Goal: Communication & Community: Answer question/provide support

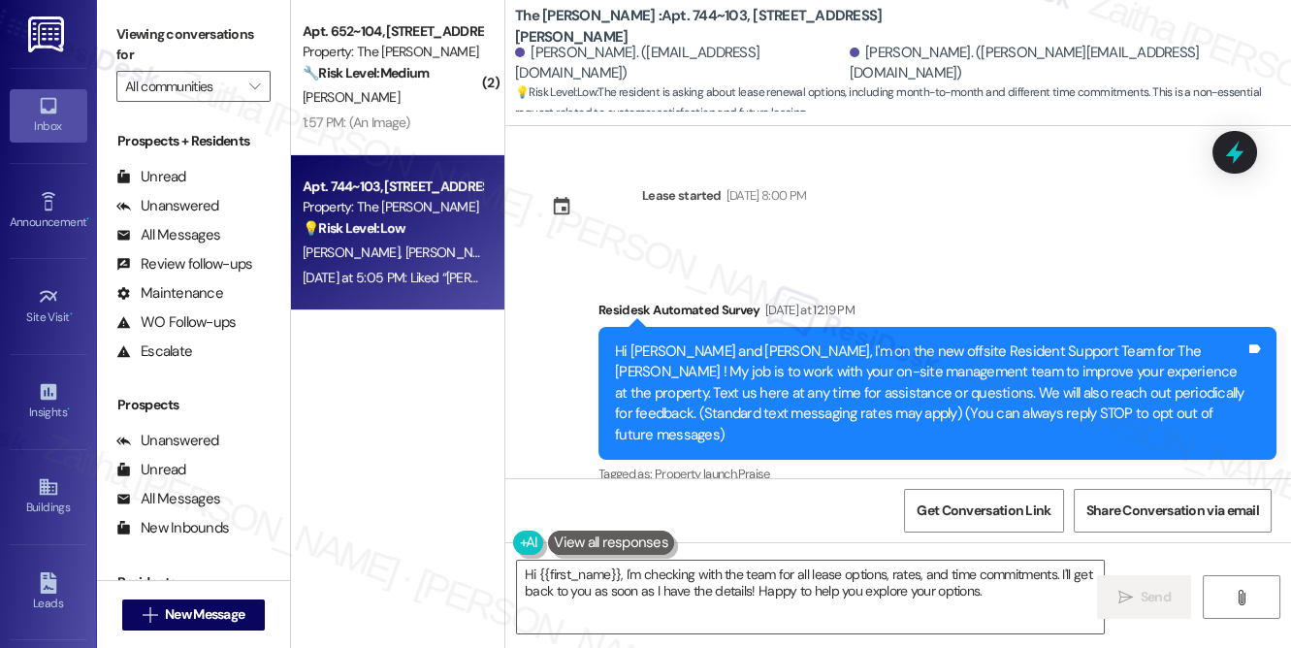
scroll to position [2261, 0]
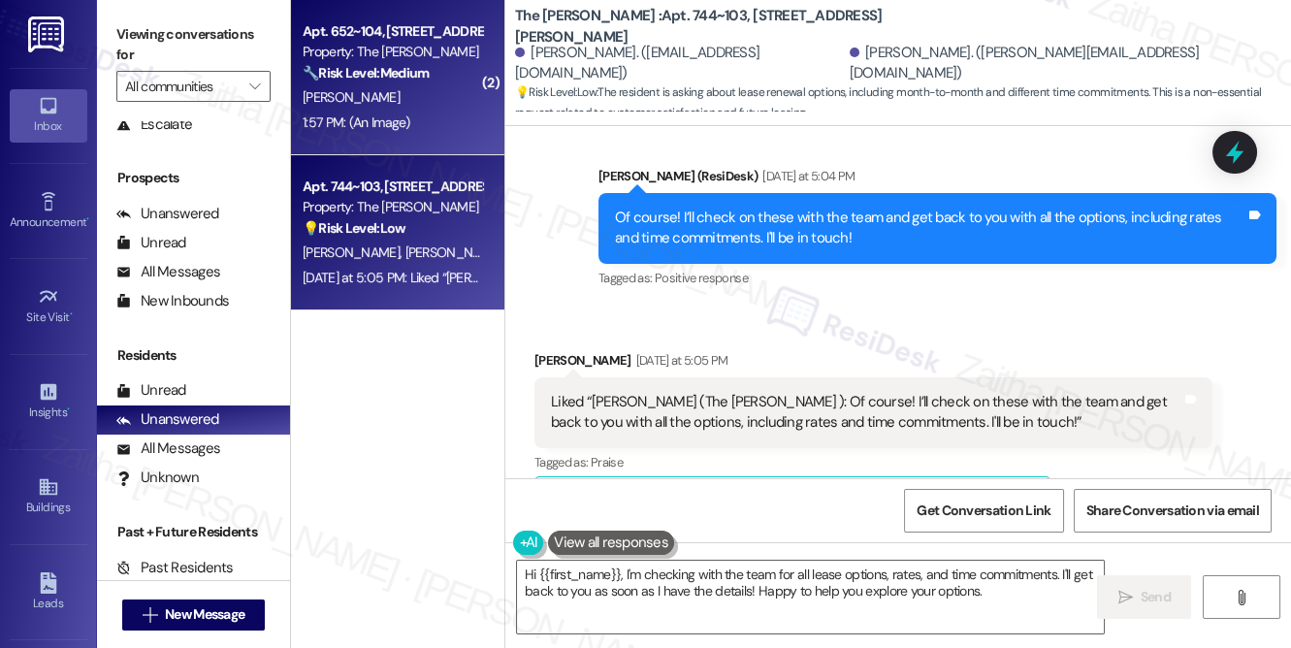
click at [434, 97] on div "[PERSON_NAME]" at bounding box center [392, 97] width 183 height 24
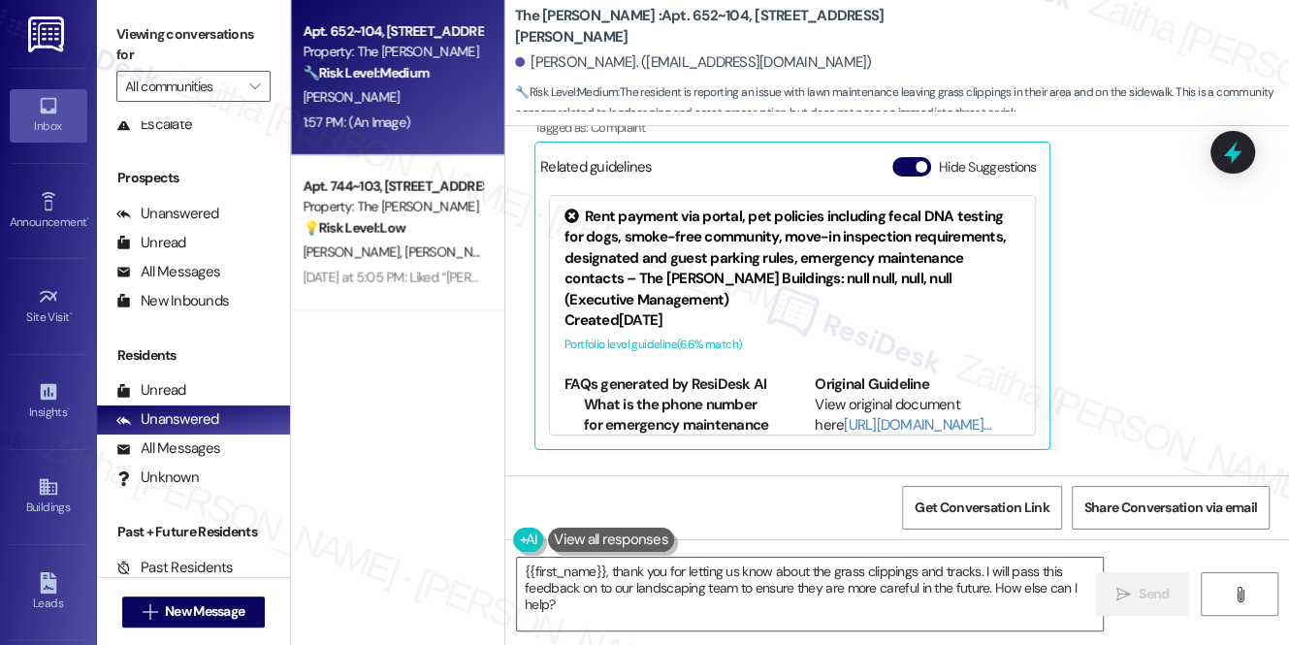
scroll to position [498, 0]
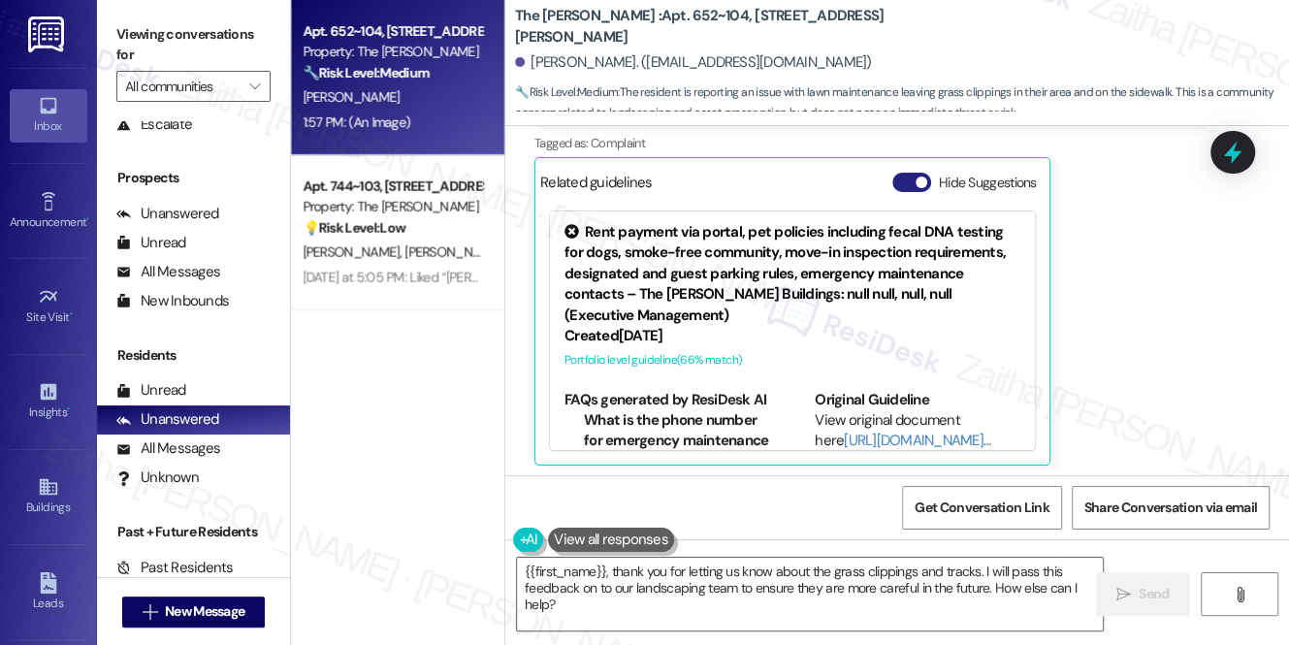
click at [899, 178] on button "Hide Suggestions" at bounding box center [911, 182] width 39 height 19
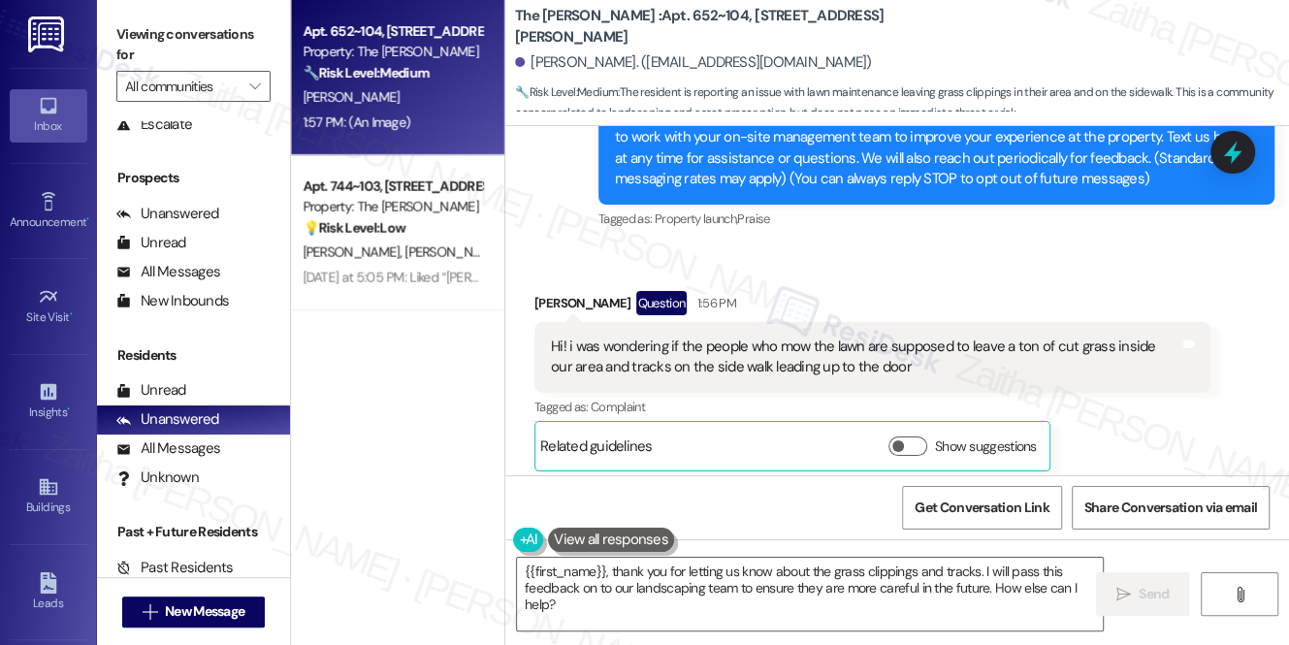
scroll to position [323, 0]
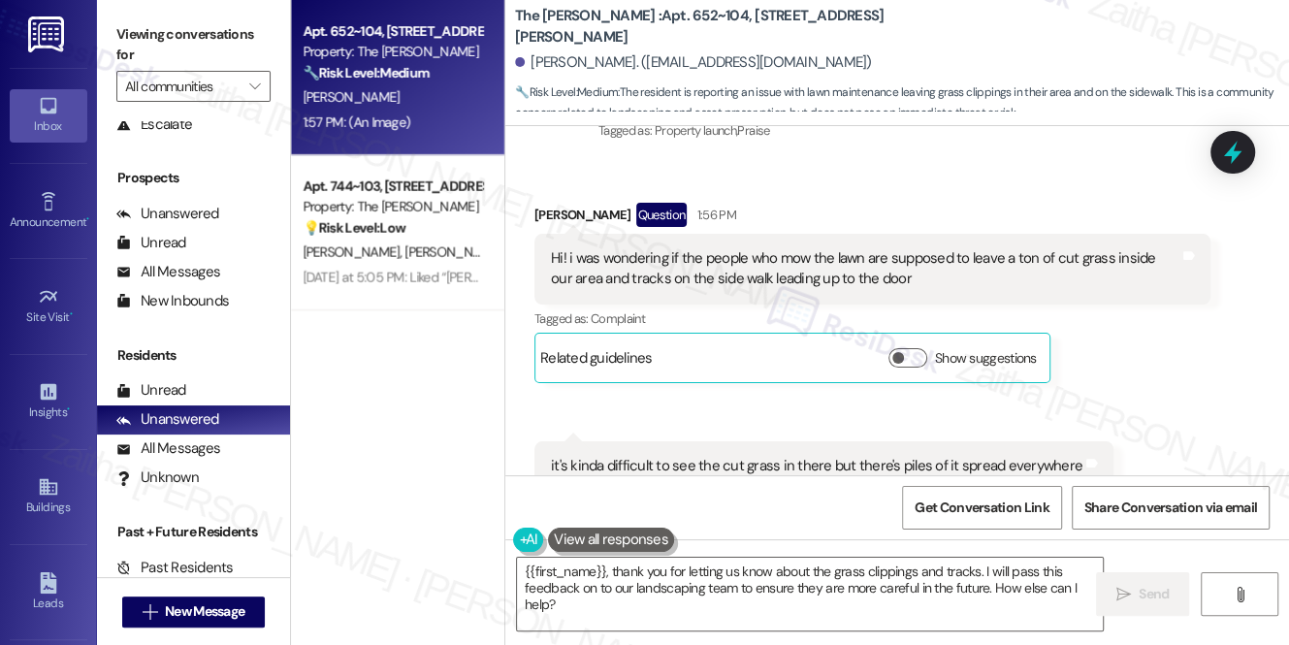
click at [928, 349] on div "Show suggestions" at bounding box center [966, 358] width 156 height 20
click at [917, 357] on button "Show suggestions" at bounding box center [907, 357] width 39 height 19
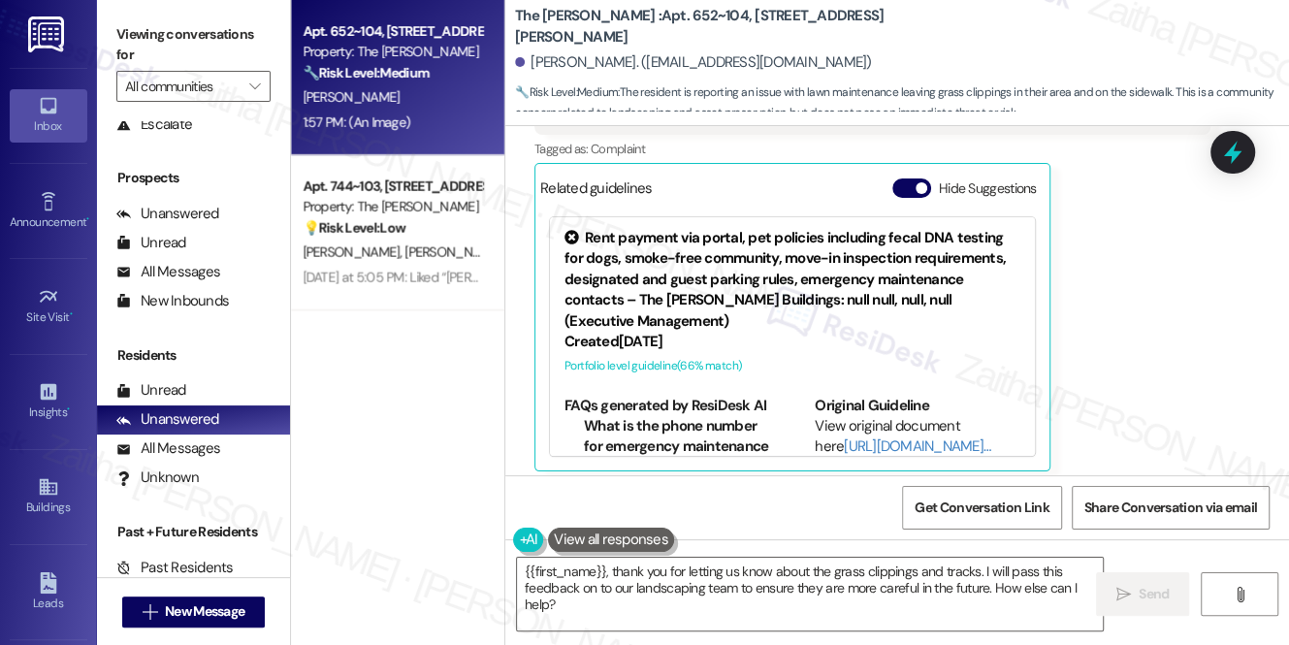
scroll to position [411, 0]
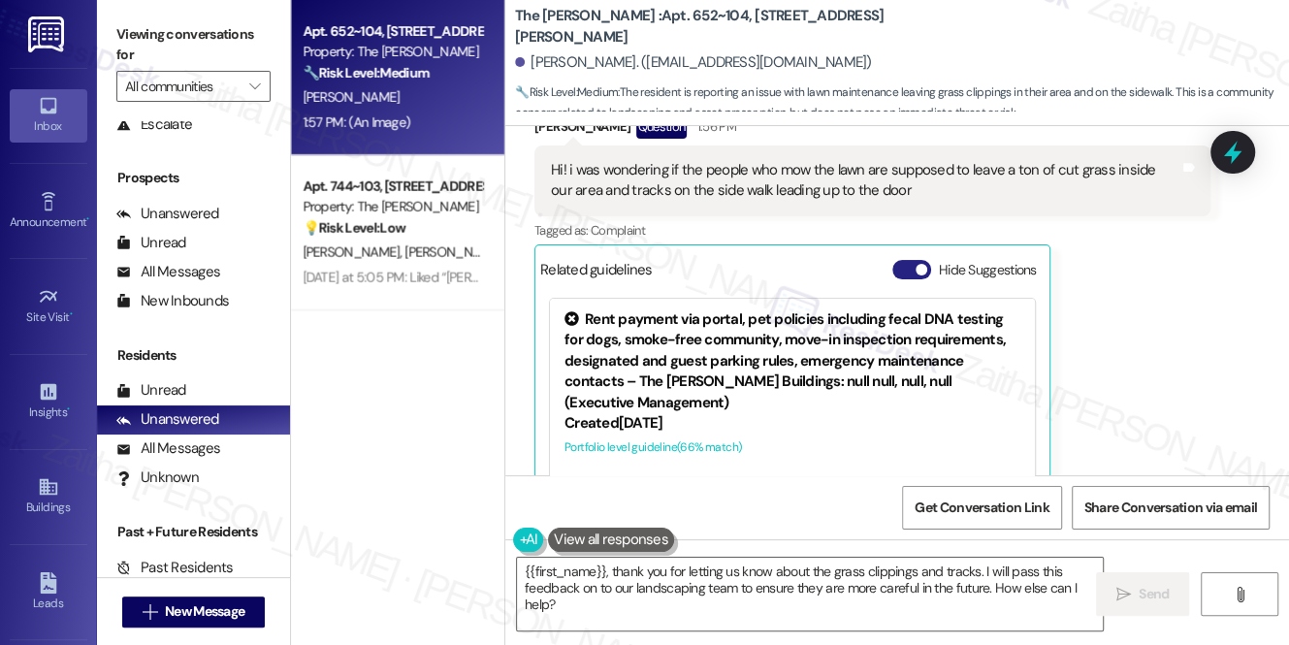
click at [905, 268] on button "Hide Suggestions" at bounding box center [911, 269] width 39 height 19
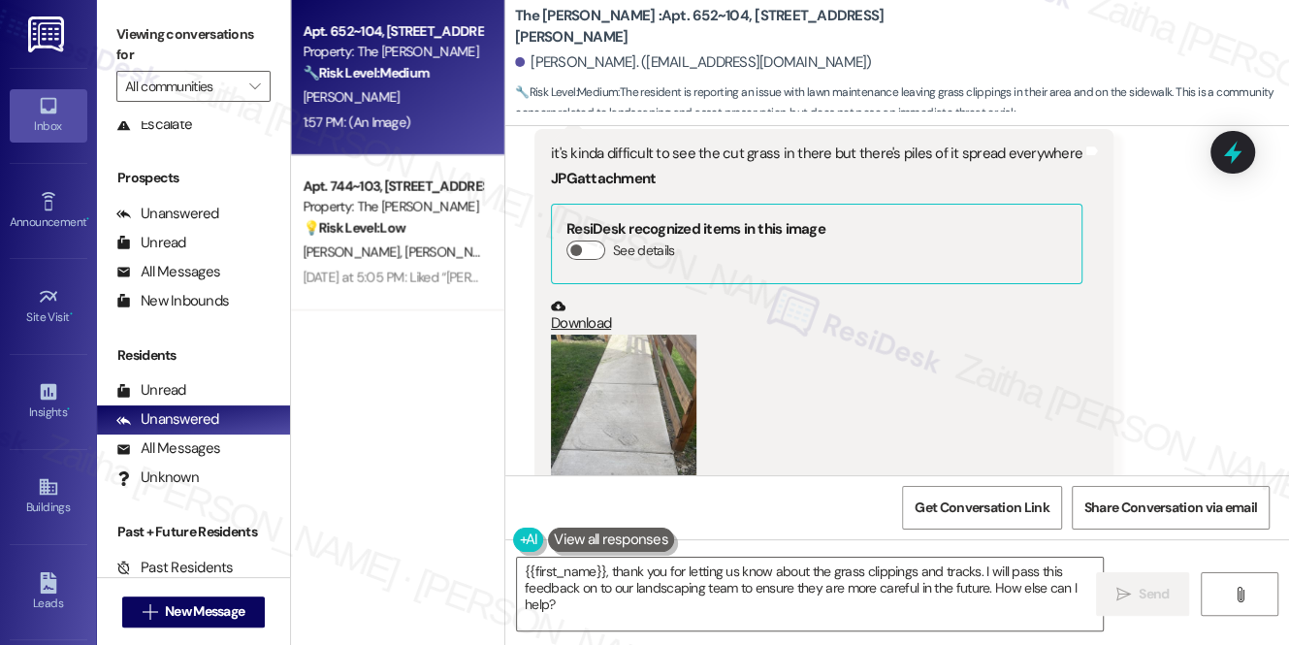
scroll to position [675, 0]
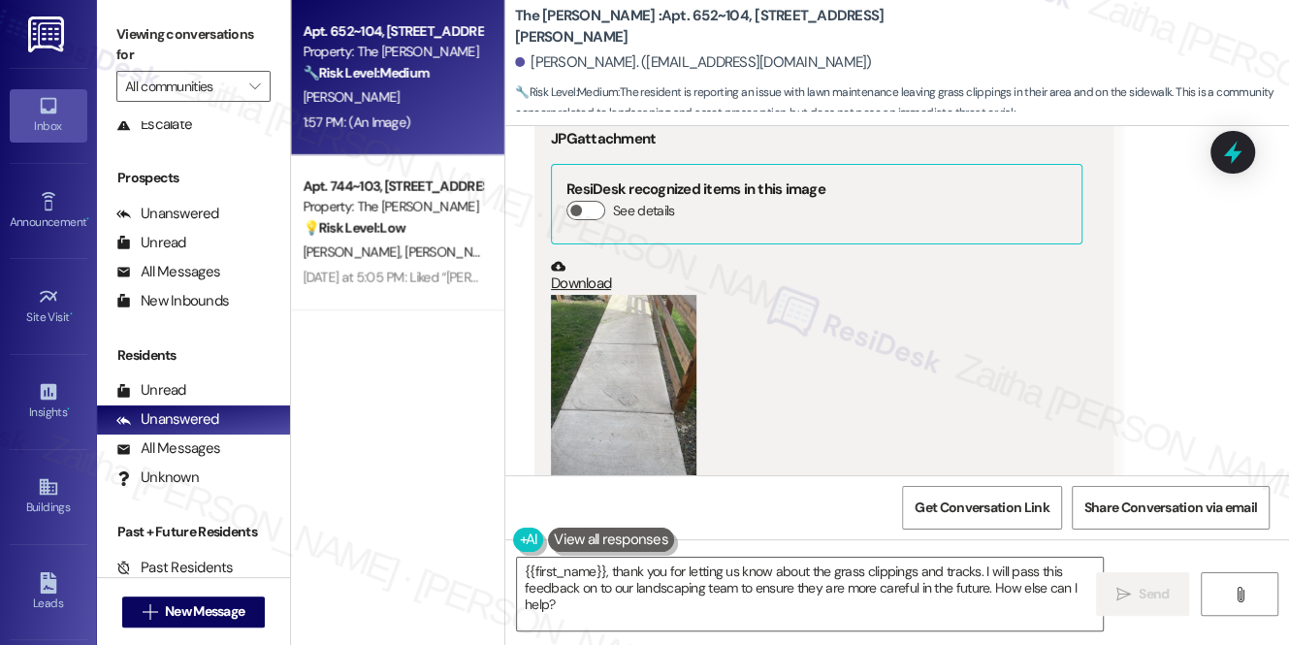
click at [625, 365] on button "Zoom image" at bounding box center [623, 392] width 145 height 194
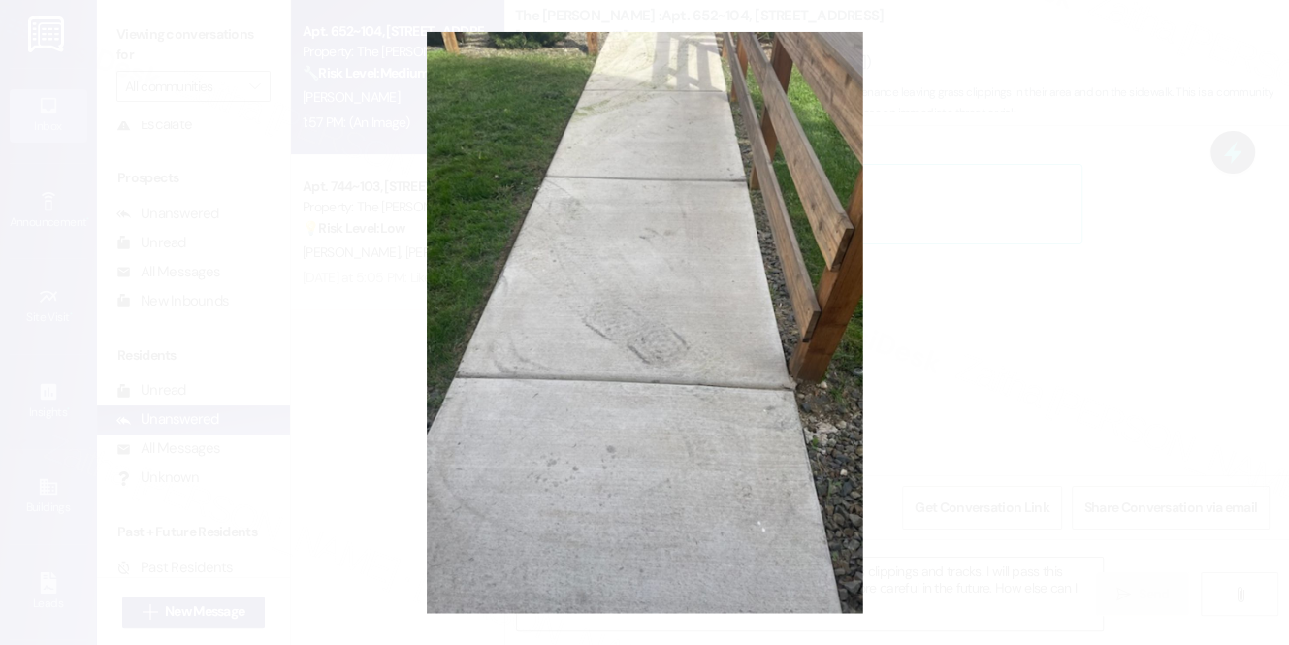
click at [972, 393] on button "Unzoom image" at bounding box center [644, 322] width 1289 height 645
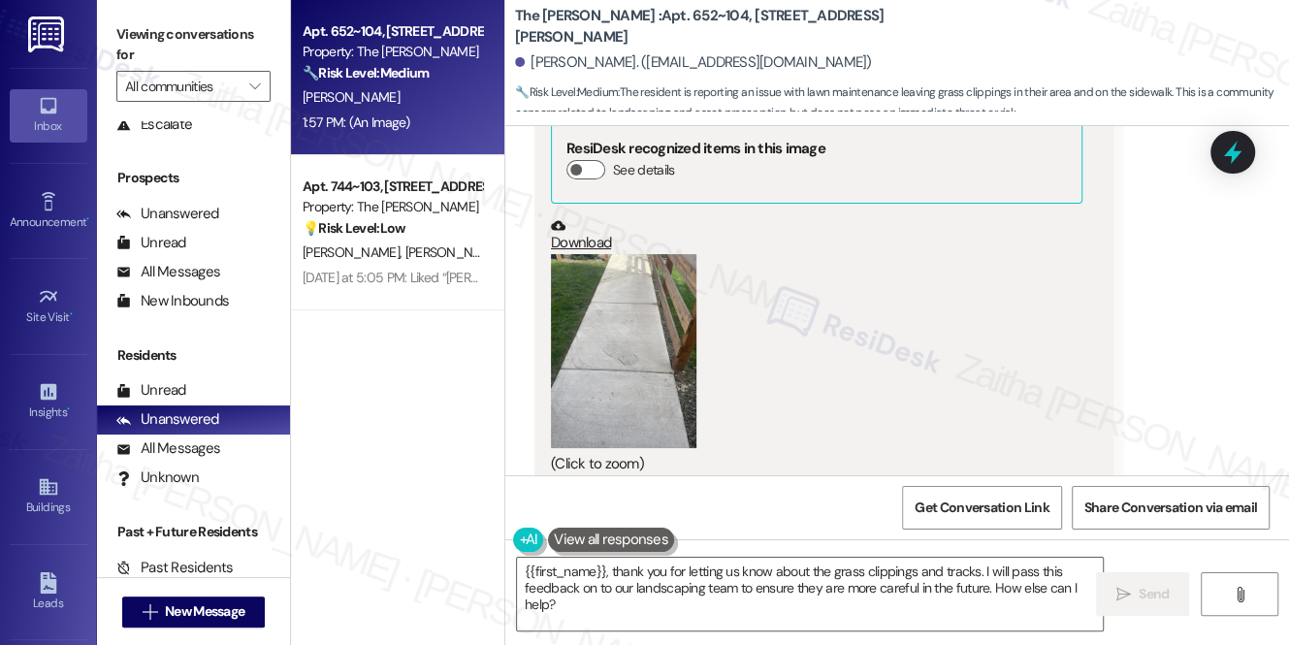
scroll to position [772, 0]
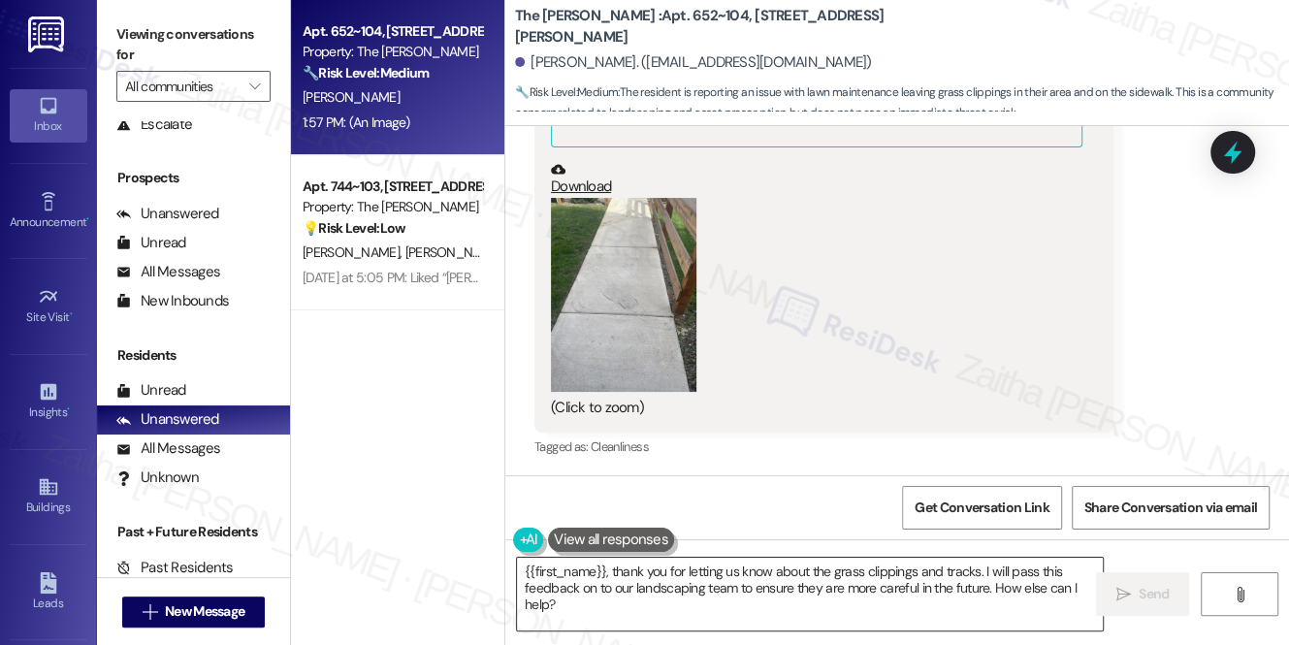
click at [523, 574] on textarea "{{first_name}}, thank you for letting us know about the grass clippings and tra…" at bounding box center [810, 594] width 586 height 73
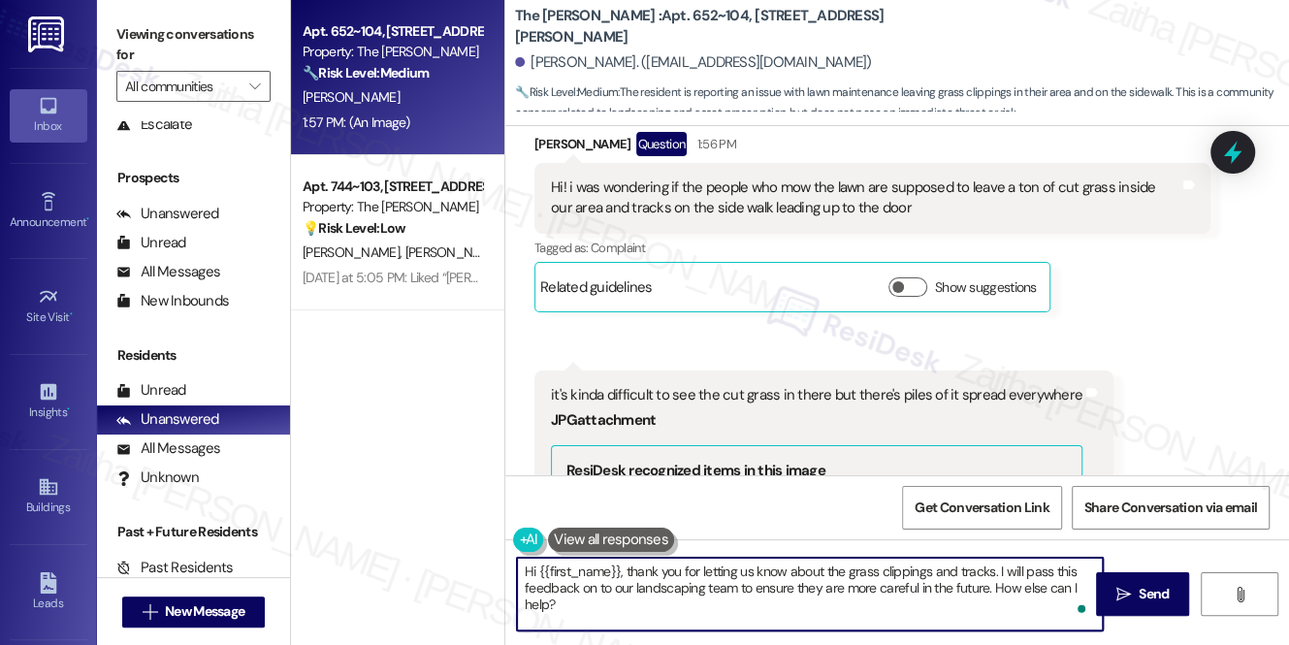
scroll to position [331, 0]
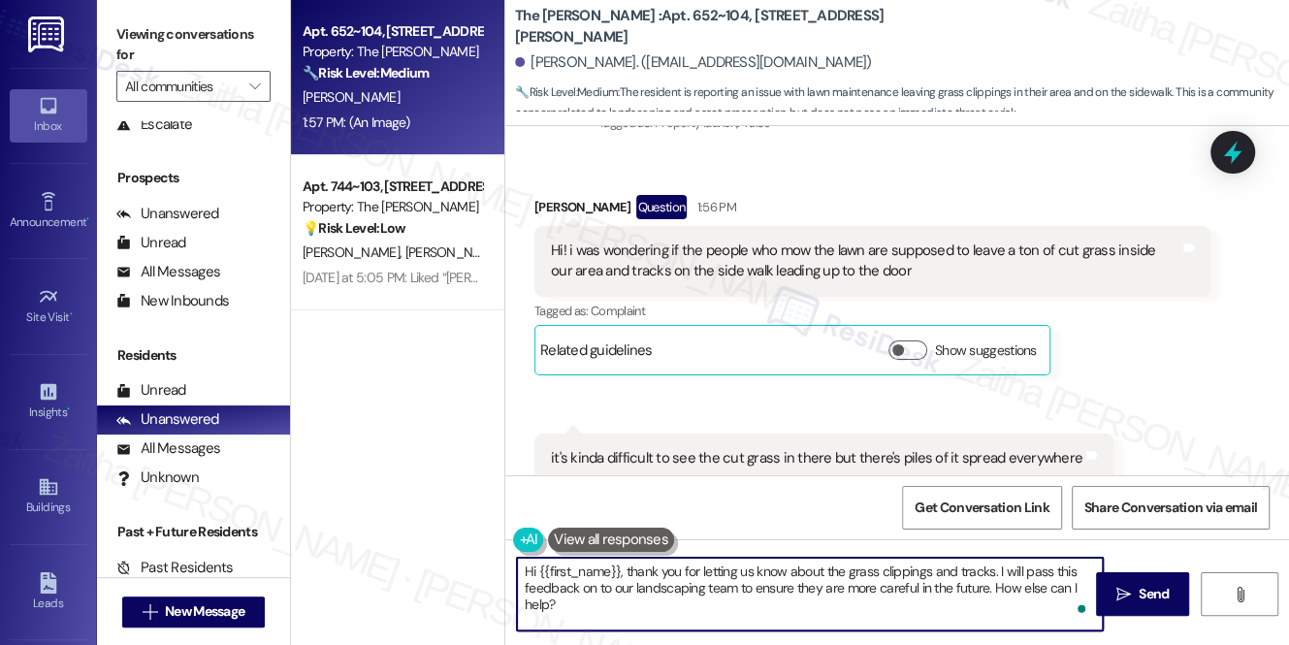
type textarea "Hi {{first_name}}, thank you for letting us know about the grass clippings and …"
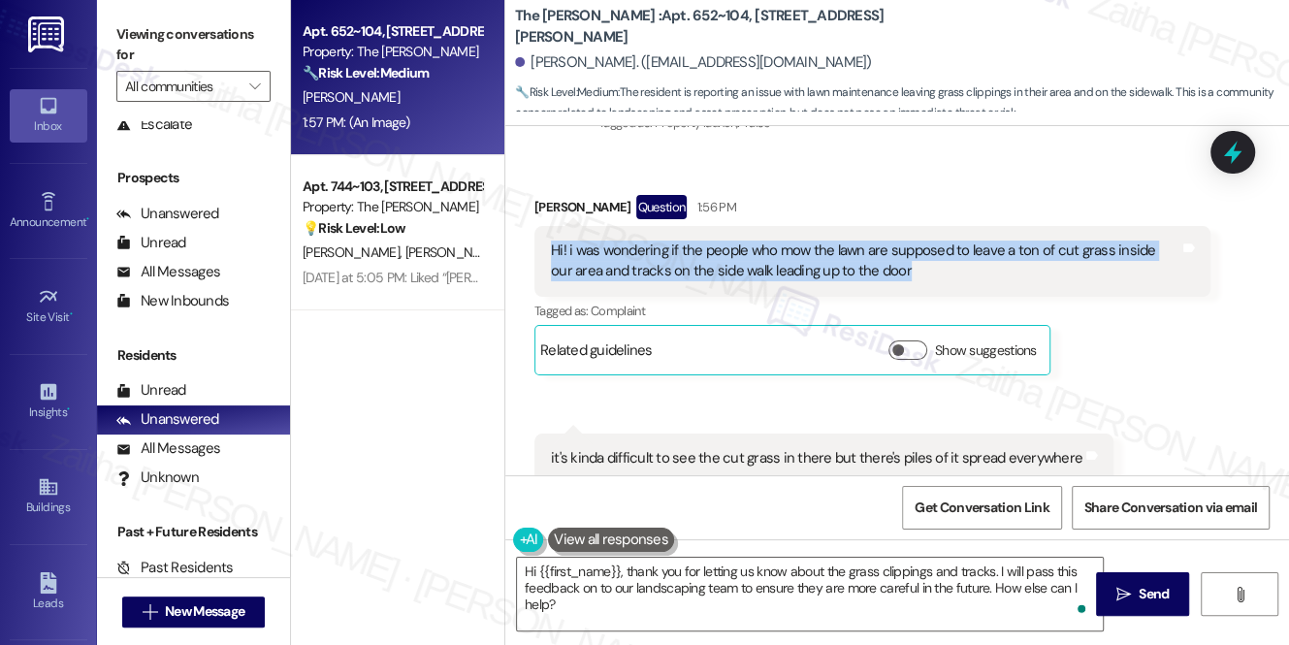
drag, startPoint x: 570, startPoint y: 255, endPoint x: 894, endPoint y: 284, distance: 325.2
click at [894, 284] on div "Hi! i was wondering if the people who mow the lawn are supposed to leave a ton …" at bounding box center [872, 261] width 676 height 71
copy div "Hi! i was wondering if the people who mow the lawn are supposed to leave a ton …"
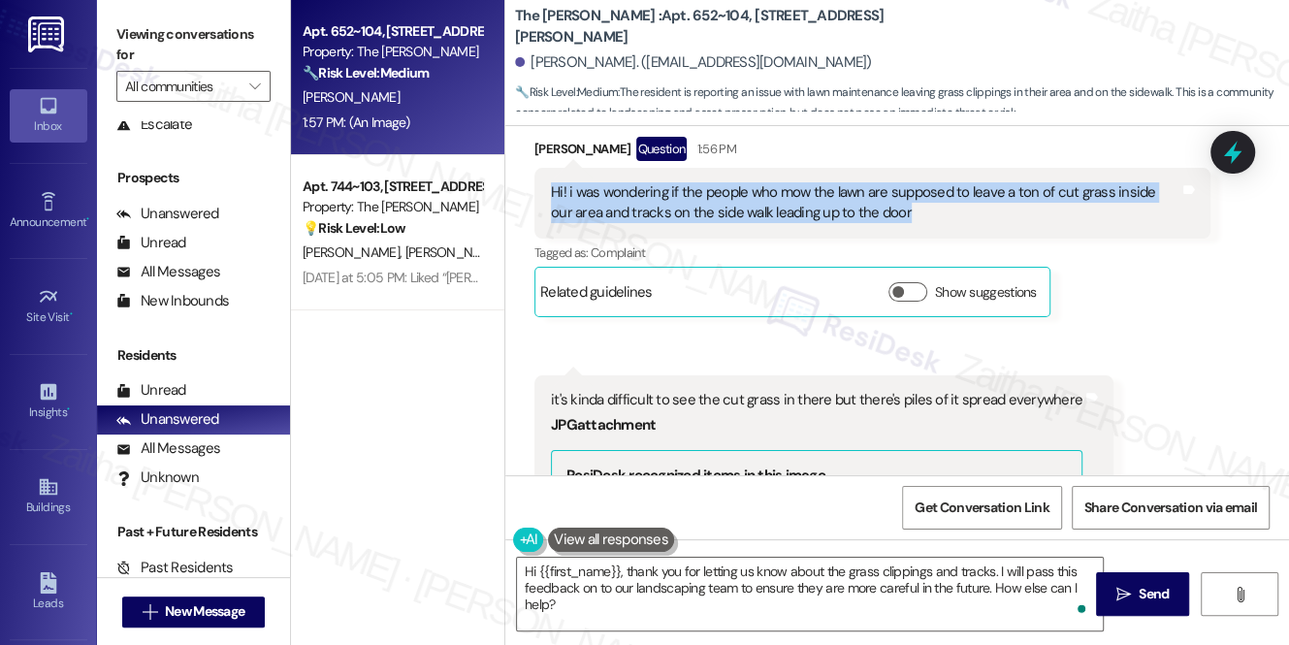
scroll to position [419, 0]
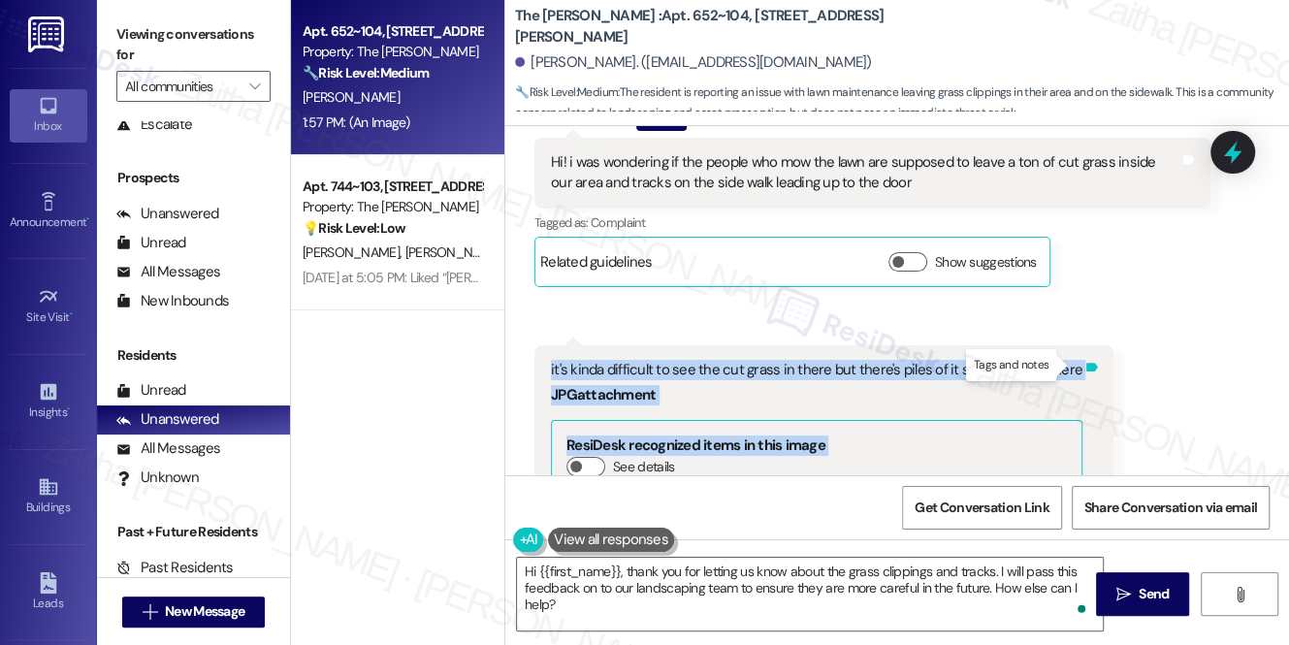
drag, startPoint x: 530, startPoint y: 363, endPoint x: 1067, endPoint y: 361, distance: 536.3
click at [1067, 361] on div "Received via SMS 1:57 PM [PERSON_NAME] Neutral 1:57 PM it's kinda difficult to …" at bounding box center [824, 580] width 608 height 498
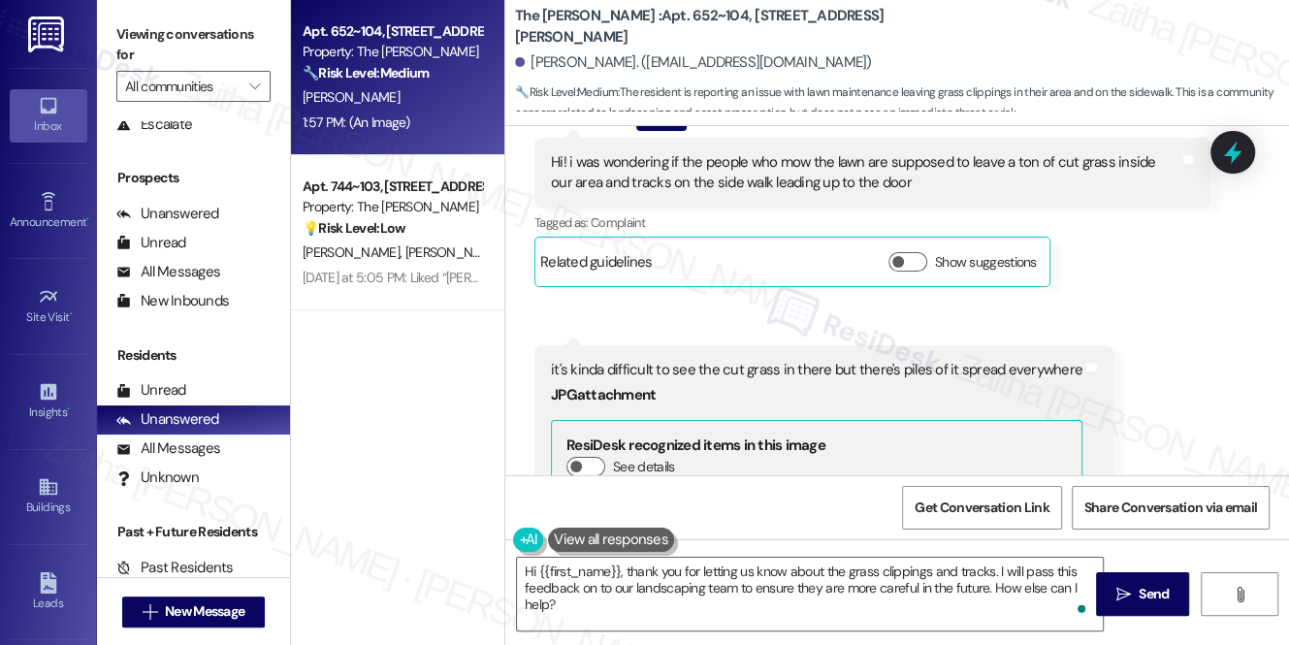
click at [1114, 308] on div "Received via SMS [PERSON_NAME] Question 1:56 PM Hi! i was wondering if the peop…" at bounding box center [897, 446] width 784 height 766
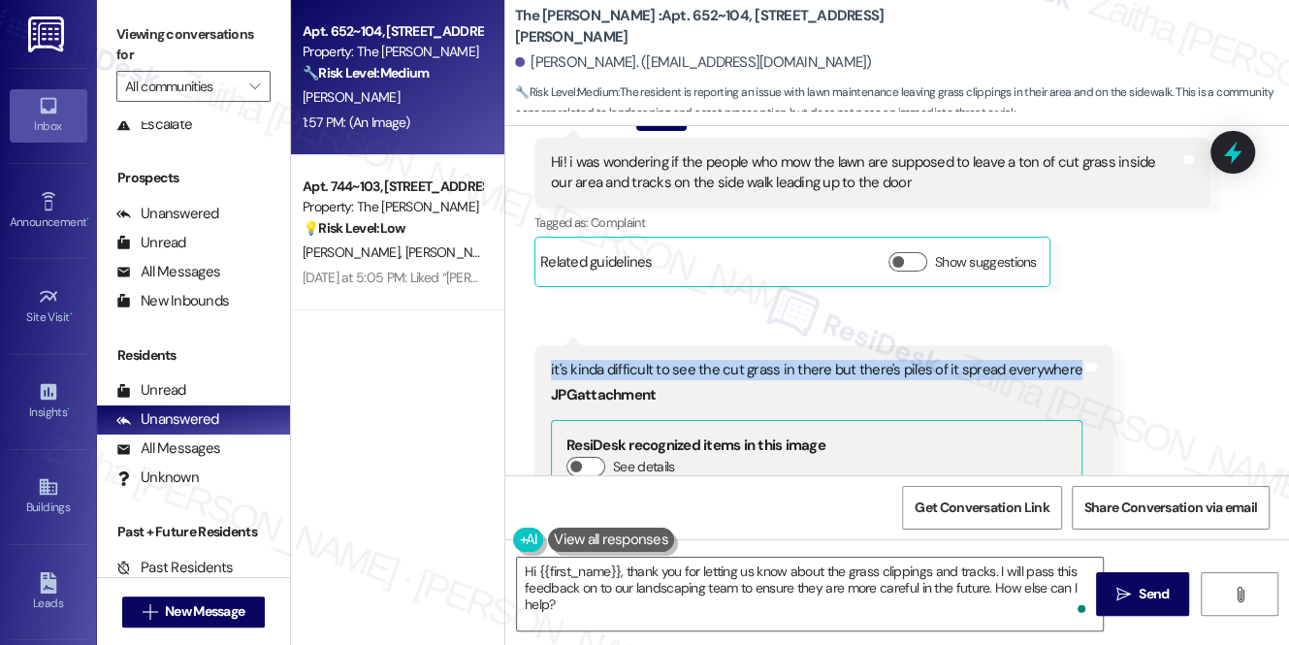
drag, startPoint x: 545, startPoint y: 356, endPoint x: 1063, endPoint y: 369, distance: 518.0
click at [1063, 369] on div "it's kinda difficult to see the cut grass in there but there's piles of it spre…" at bounding box center [823, 565] width 579 height 441
copy div "it's kinda difficult to see the cut grass in there but there's piles of it spre…"
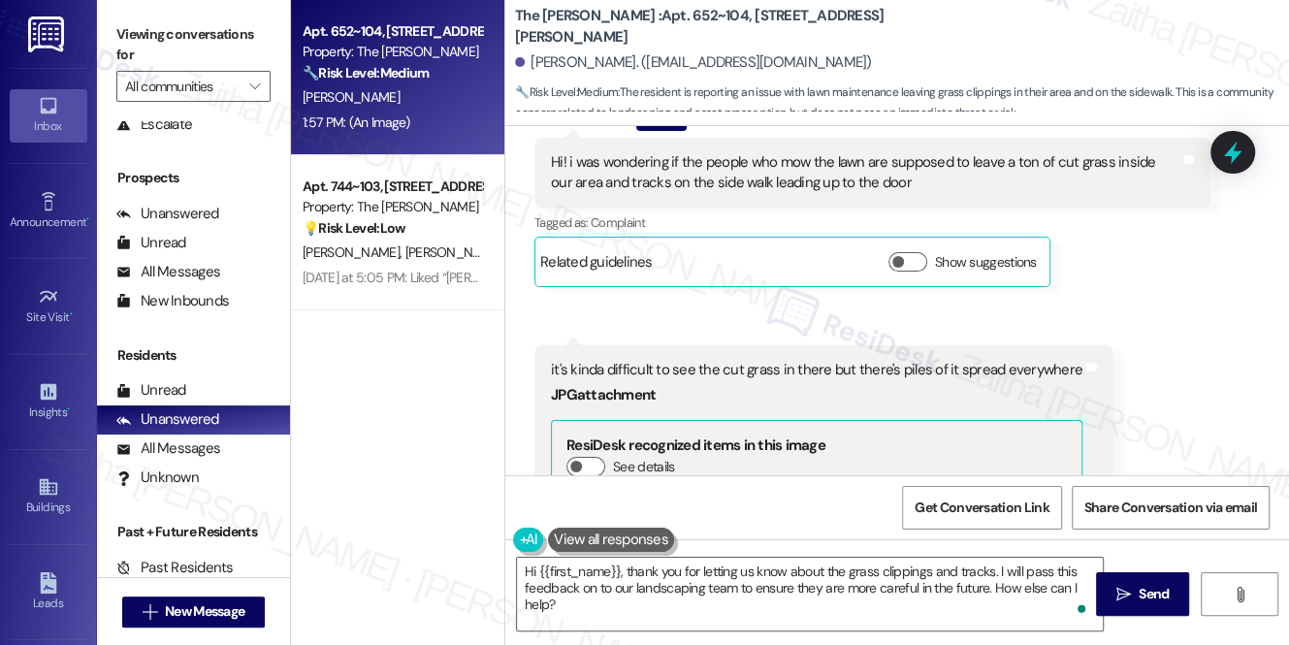
click at [1125, 314] on div "Received via SMS [PERSON_NAME] Question 1:56 PM Hi! i was wondering if the peop…" at bounding box center [897, 446] width 784 height 766
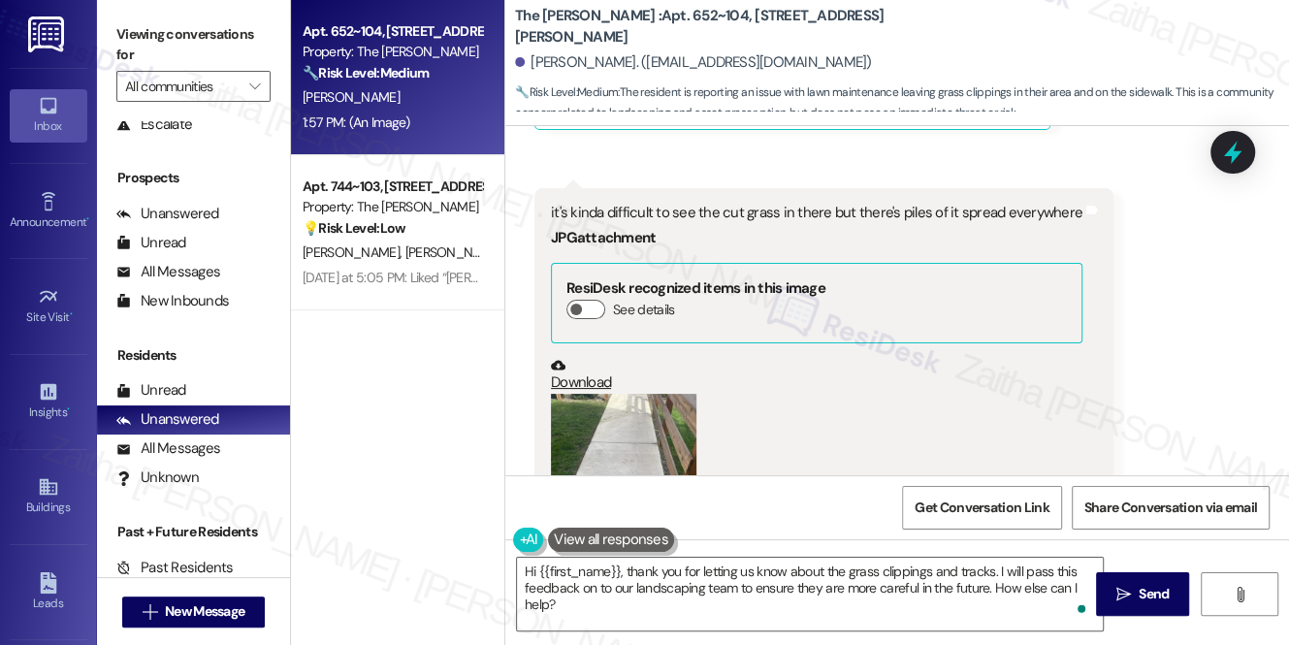
scroll to position [595, 0]
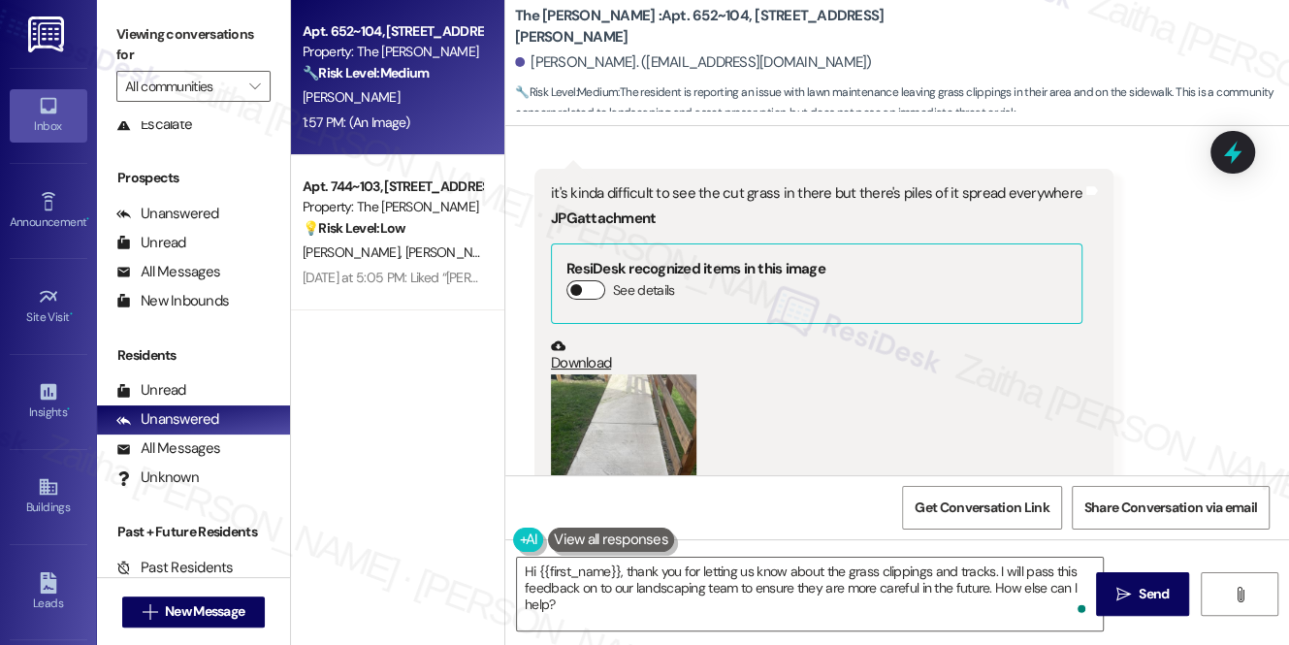
click at [597, 287] on button "See details" at bounding box center [585, 289] width 39 height 19
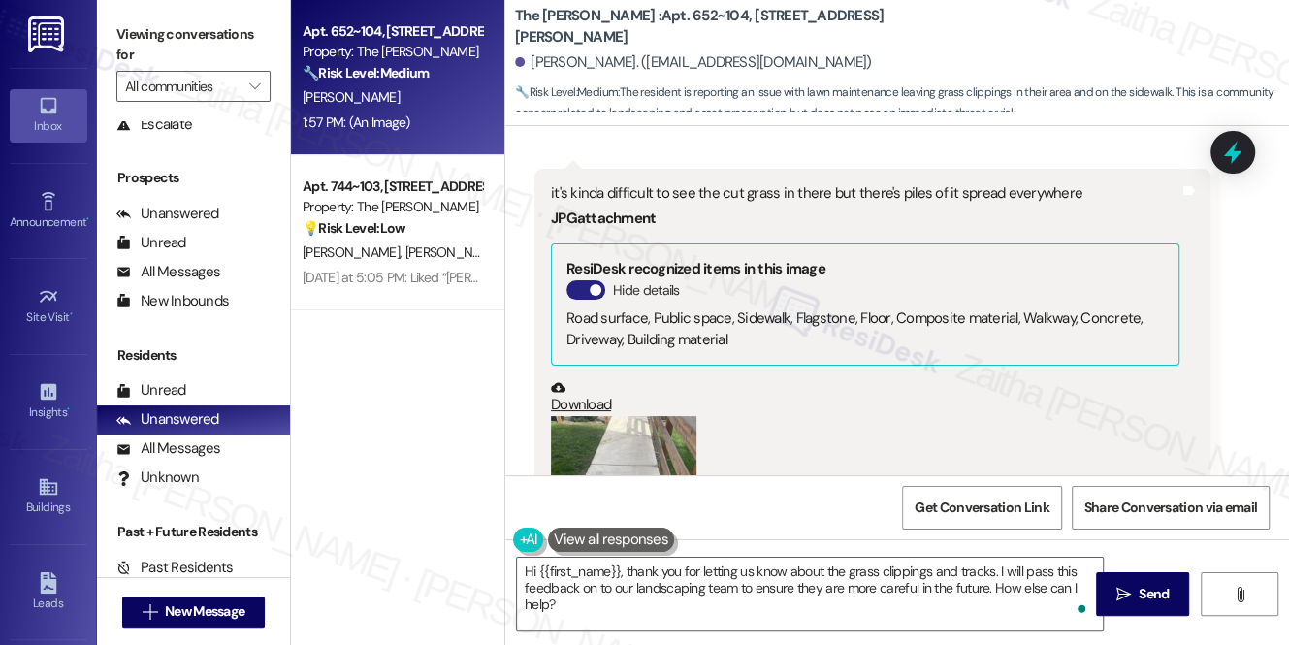
click at [576, 287] on button "Hide details" at bounding box center [585, 289] width 39 height 19
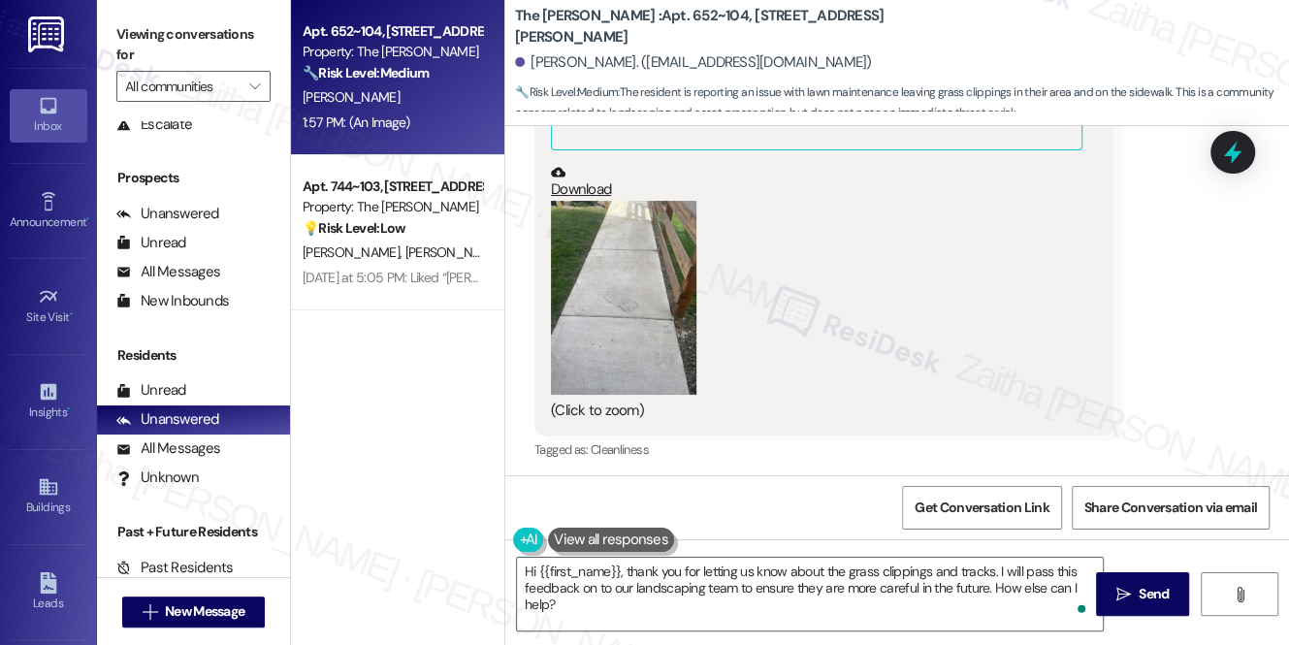
scroll to position [772, 0]
click at [592, 346] on button "Zoom image" at bounding box center [623, 295] width 145 height 194
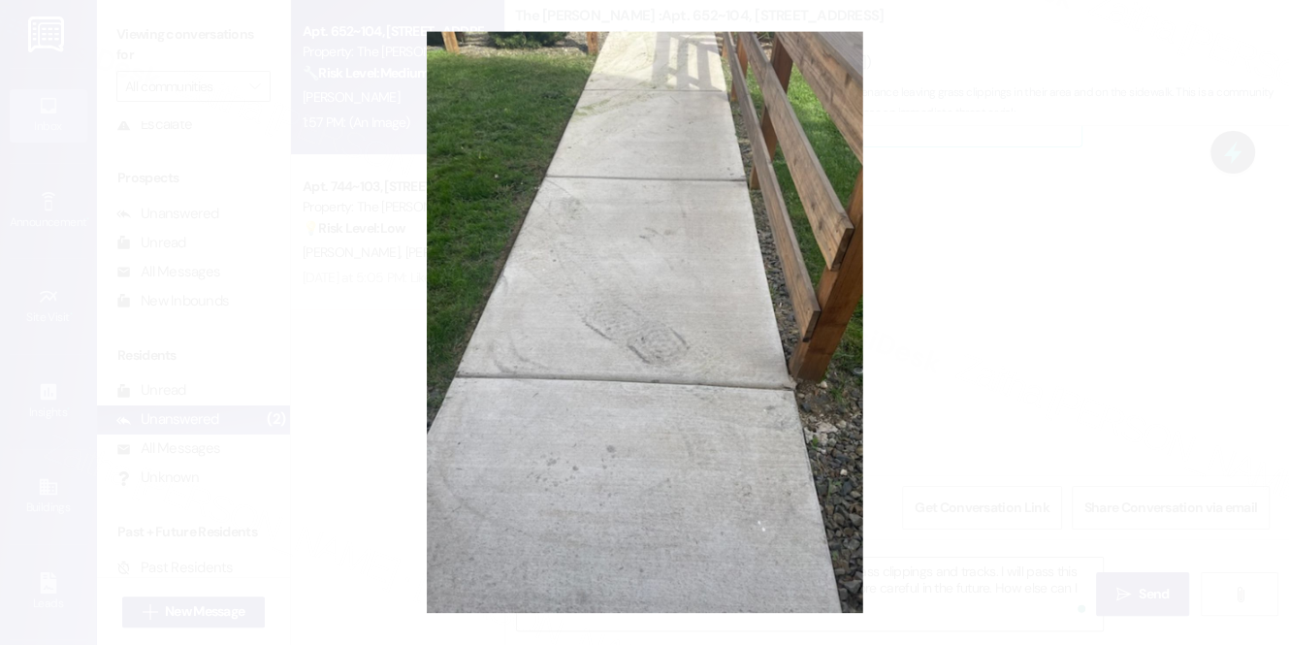
click at [1081, 336] on button "Unzoom image" at bounding box center [644, 322] width 1289 height 645
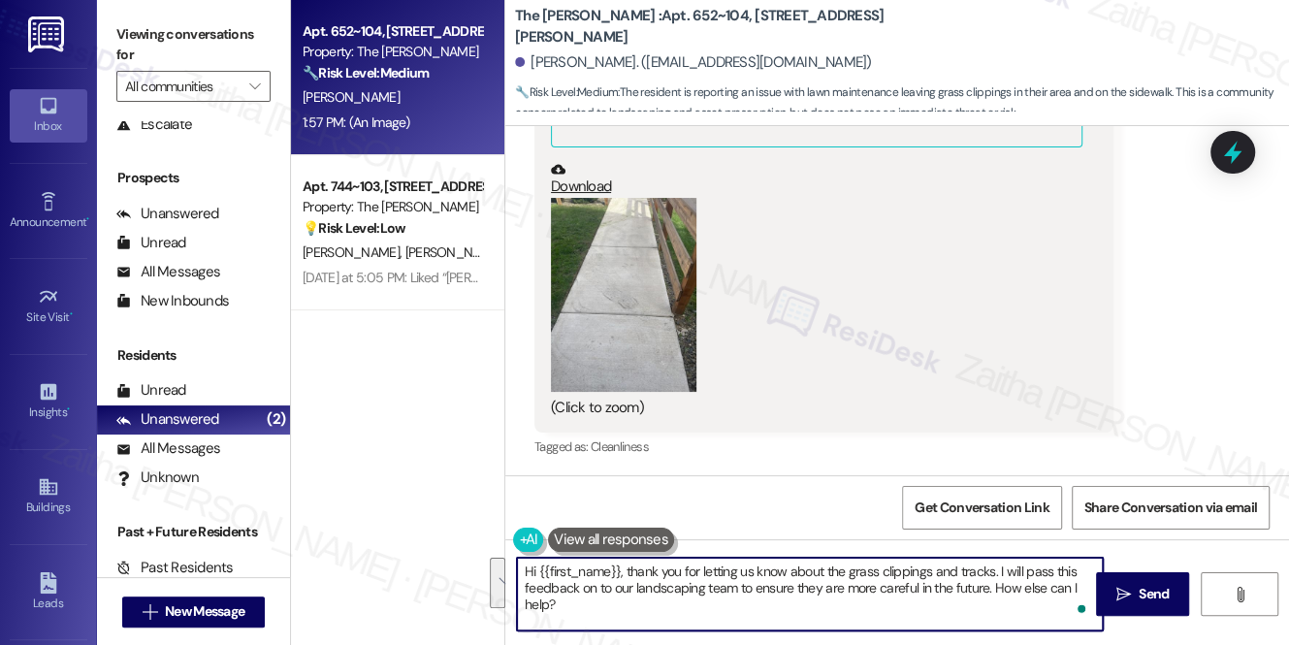
drag, startPoint x: 526, startPoint y: 570, endPoint x: 580, endPoint y: 606, distance: 65.1
click at [580, 606] on textarea "Hi {{first_name}}, thank you for letting us know about the grass clippings and …" at bounding box center [810, 594] width 586 height 73
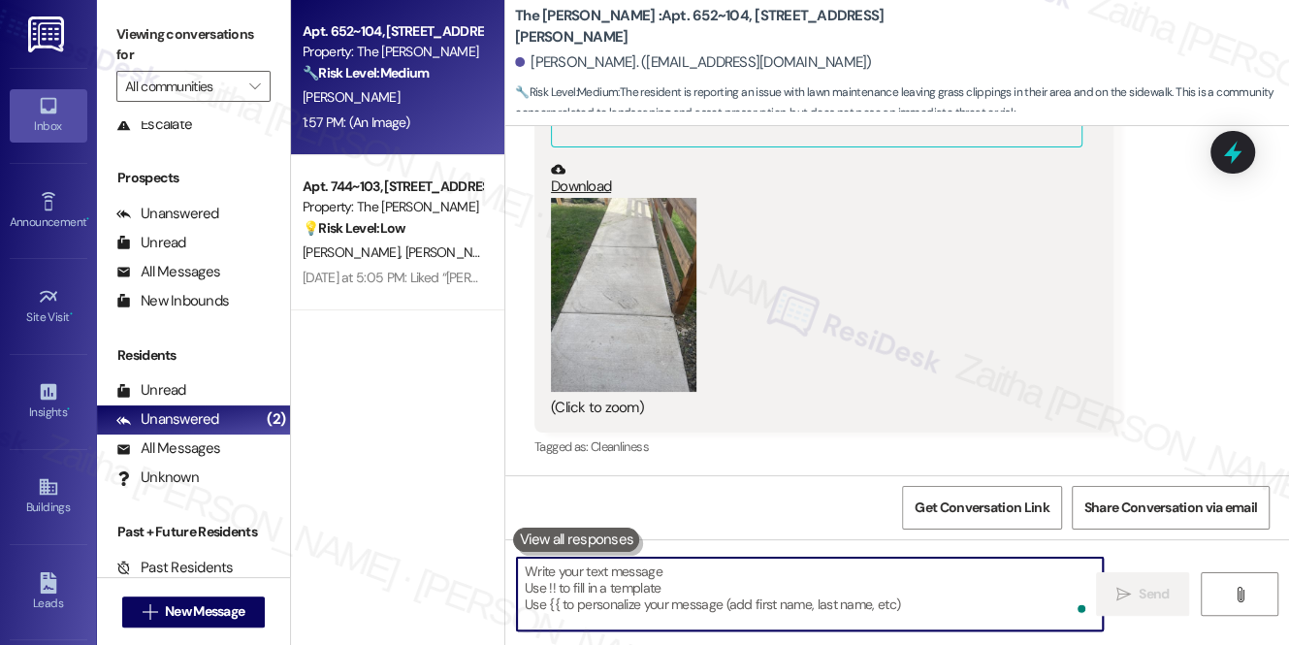
paste textarea "Thank you for reaching out and letting us know about this. I’ll relay your conc…"
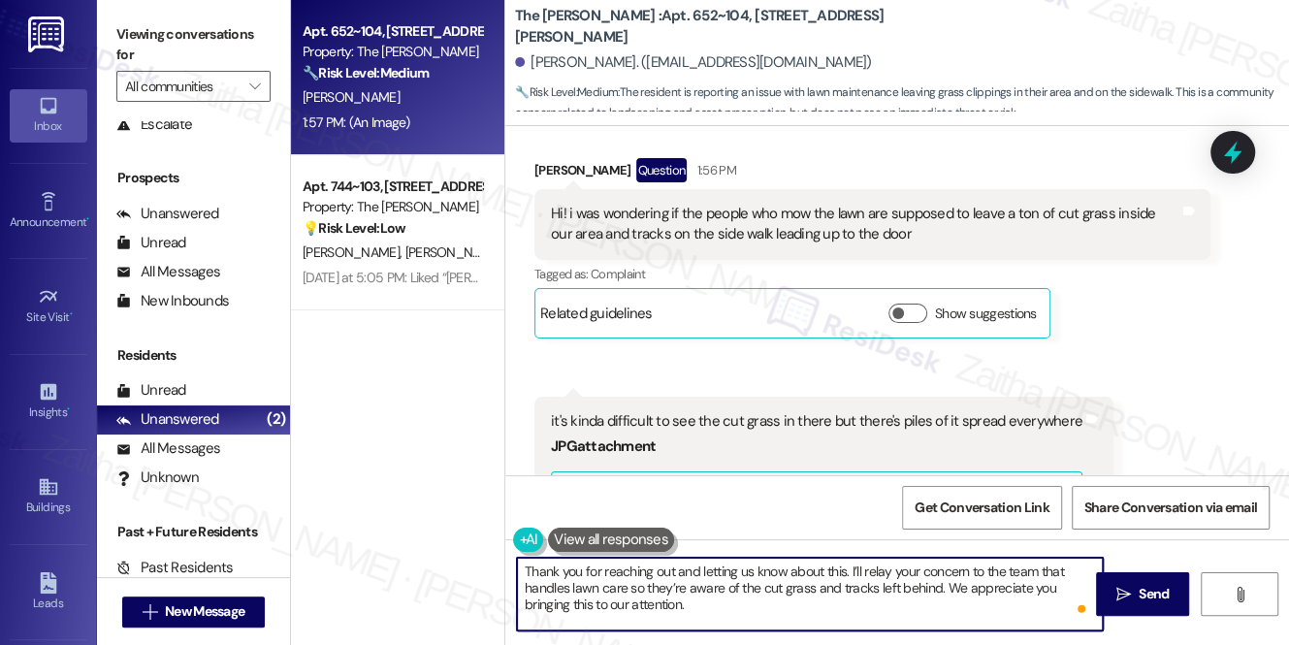
scroll to position [331, 0]
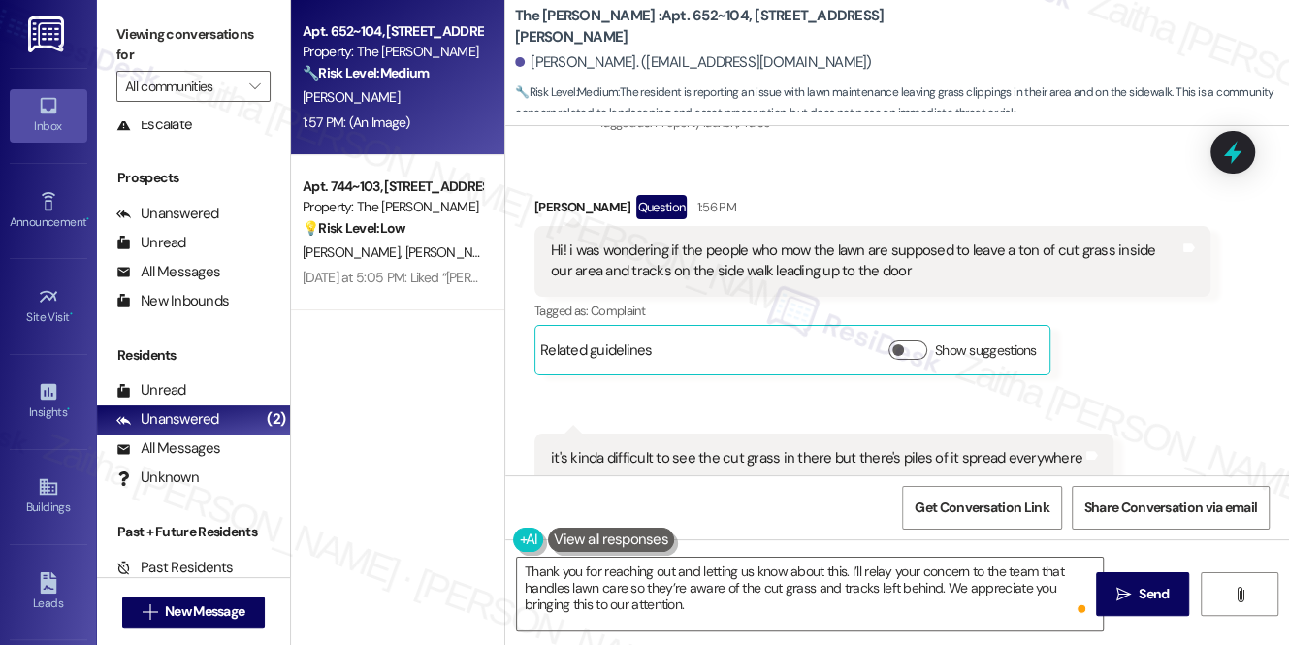
click at [551, 202] on div "[PERSON_NAME] Question 1:56 PM" at bounding box center [872, 210] width 676 height 31
copy div "[PERSON_NAME]"
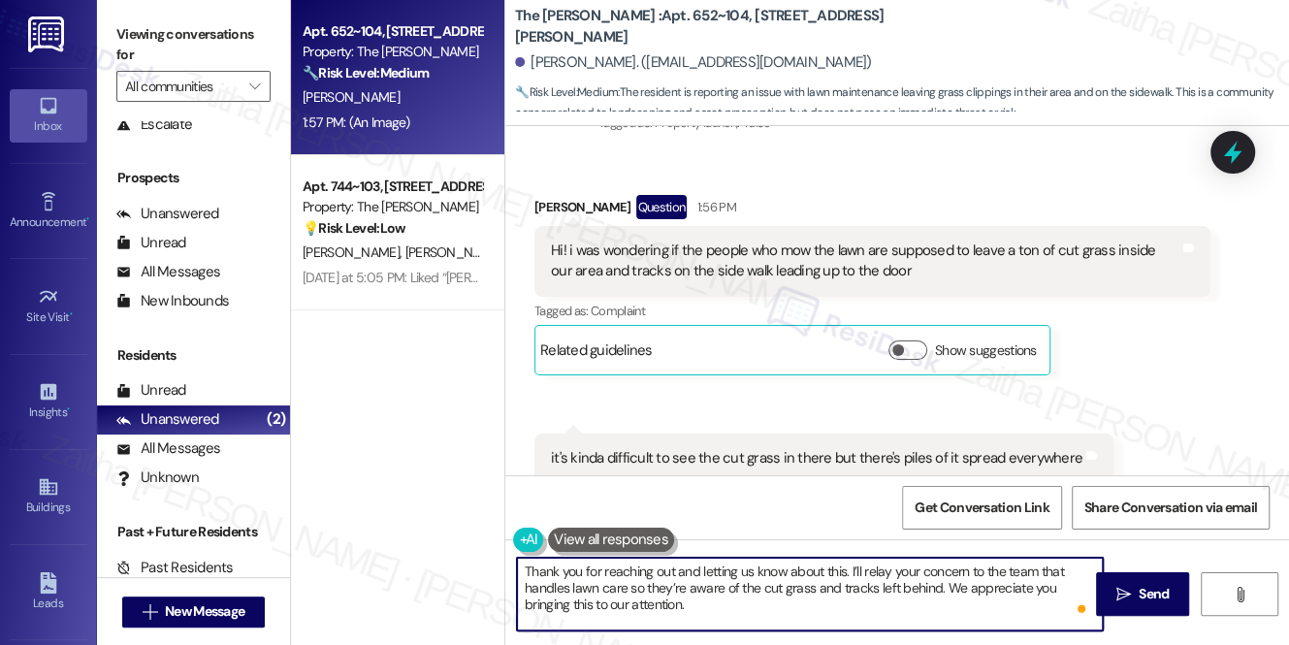
click at [843, 568] on textarea "Thank you for reaching out and letting us know about this. I’ll relay your conc…" at bounding box center [810, 594] width 586 height 73
paste textarea "[PERSON_NAME]"
drag, startPoint x: 649, startPoint y: 588, endPoint x: 513, endPoint y: 591, distance: 135.8
click at [513, 591] on div "Thank you for reaching out and letting us know about this, [PERSON_NAME]. I’ll …" at bounding box center [800, 594] width 588 height 75
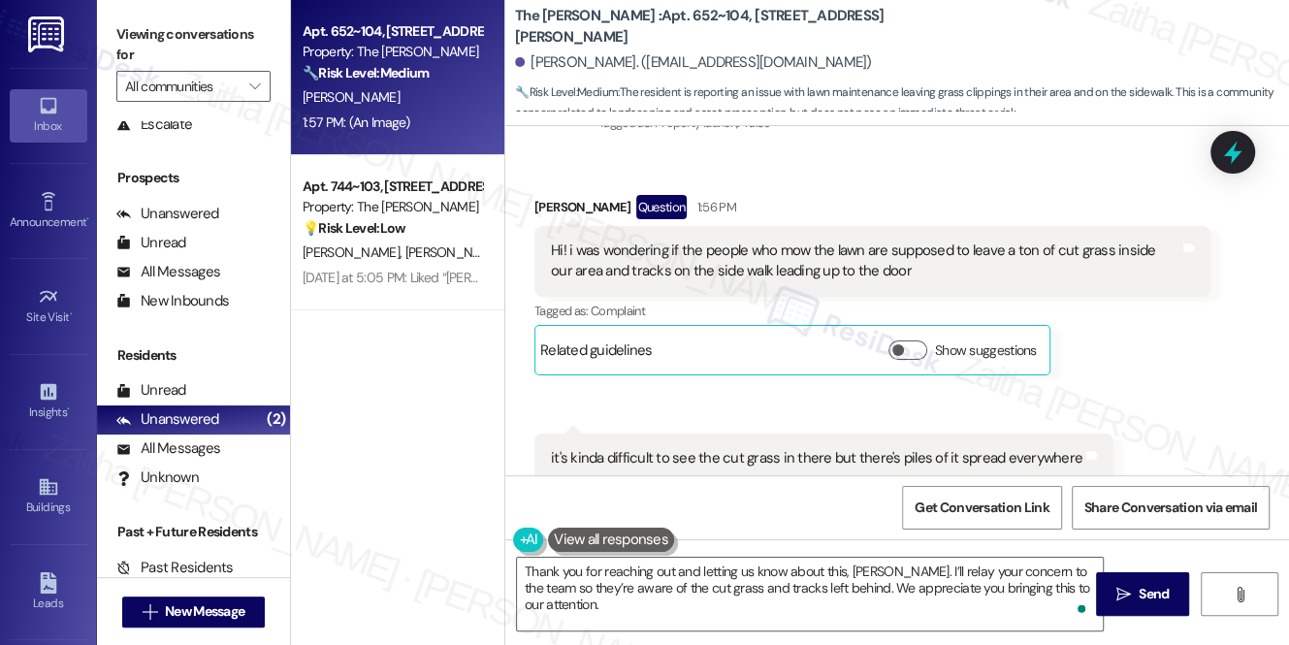
click at [604, 541] on button at bounding box center [611, 540] width 126 height 24
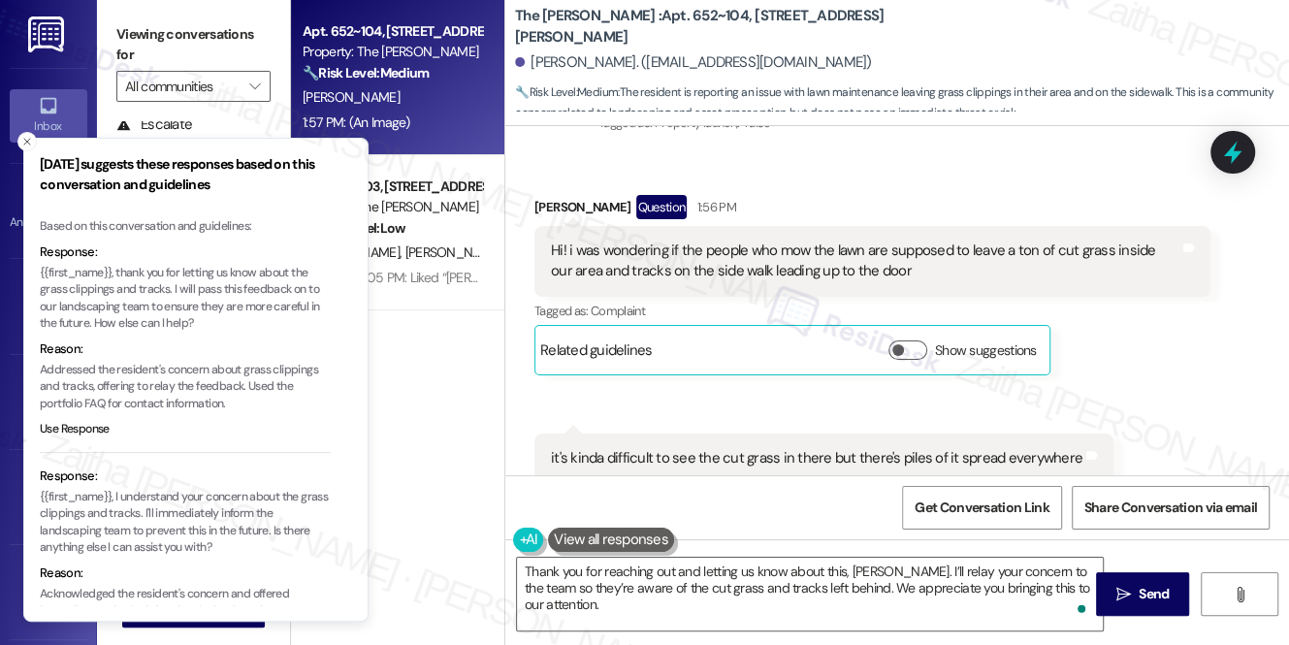
click at [604, 541] on button at bounding box center [611, 540] width 126 height 24
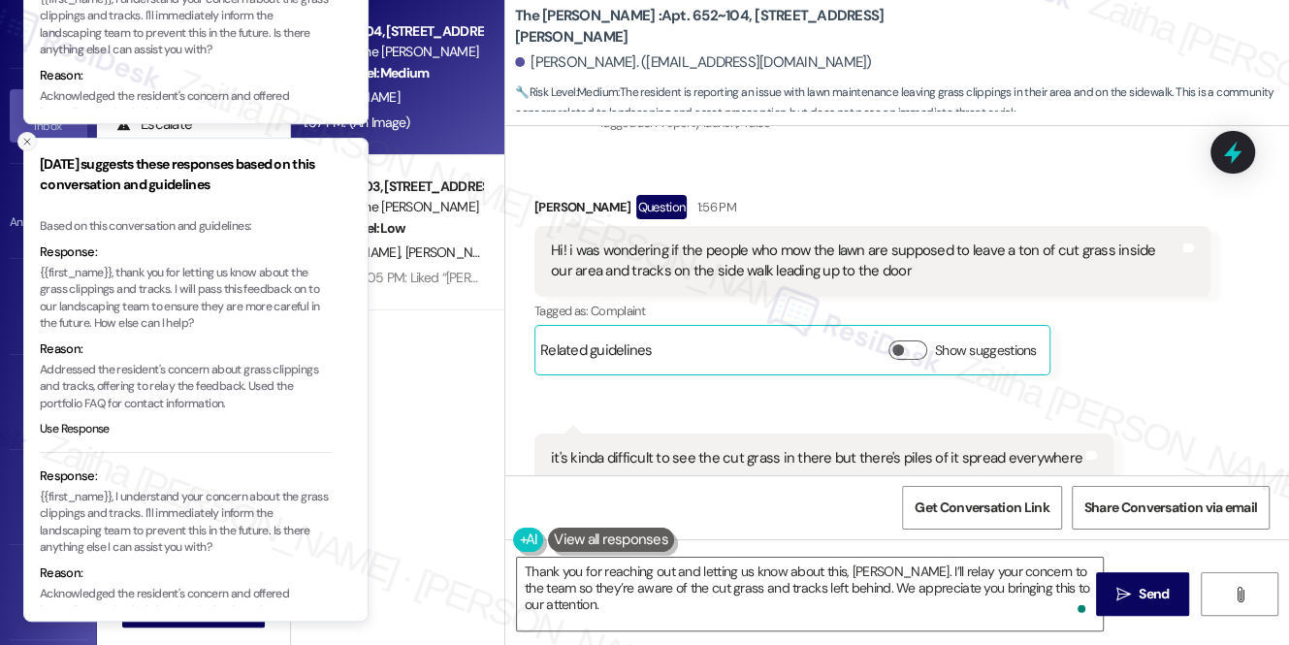
click at [26, 145] on icon "Close toast" at bounding box center [27, 142] width 12 height 12
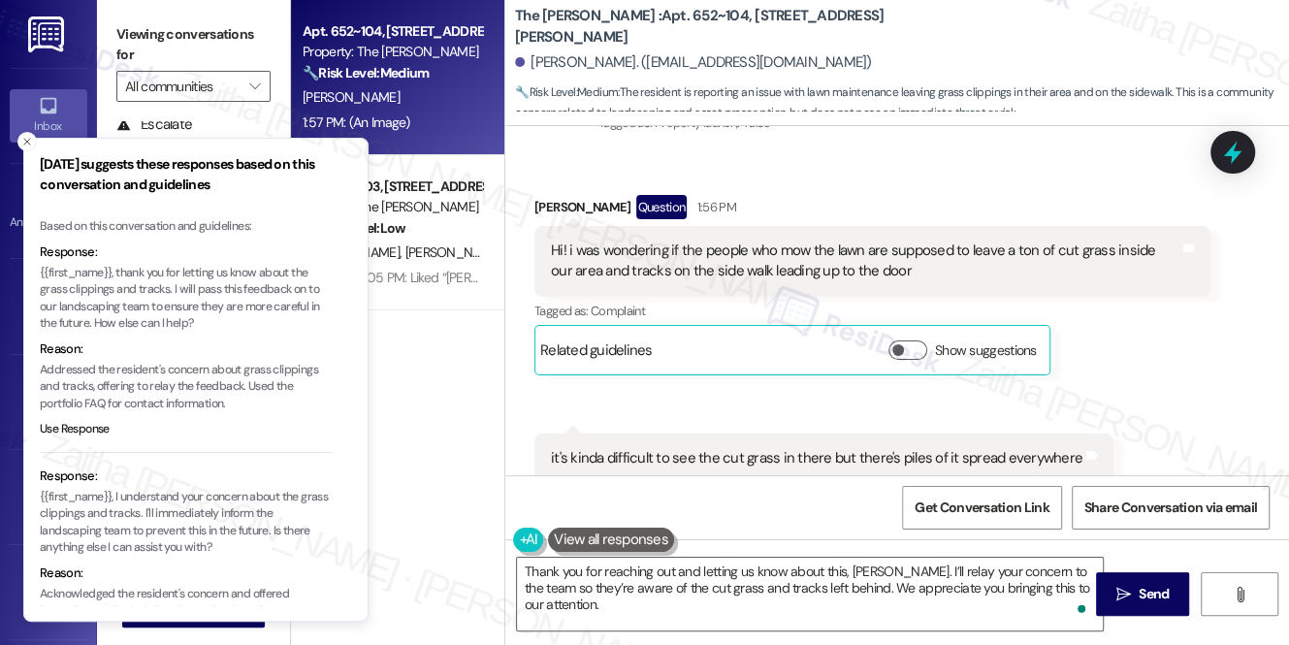
drag, startPoint x: 25, startPoint y: 140, endPoint x: 31, endPoint y: 149, distance: 11.3
click at [25, 144] on line "Close toast" at bounding box center [27, 142] width 6 height 6
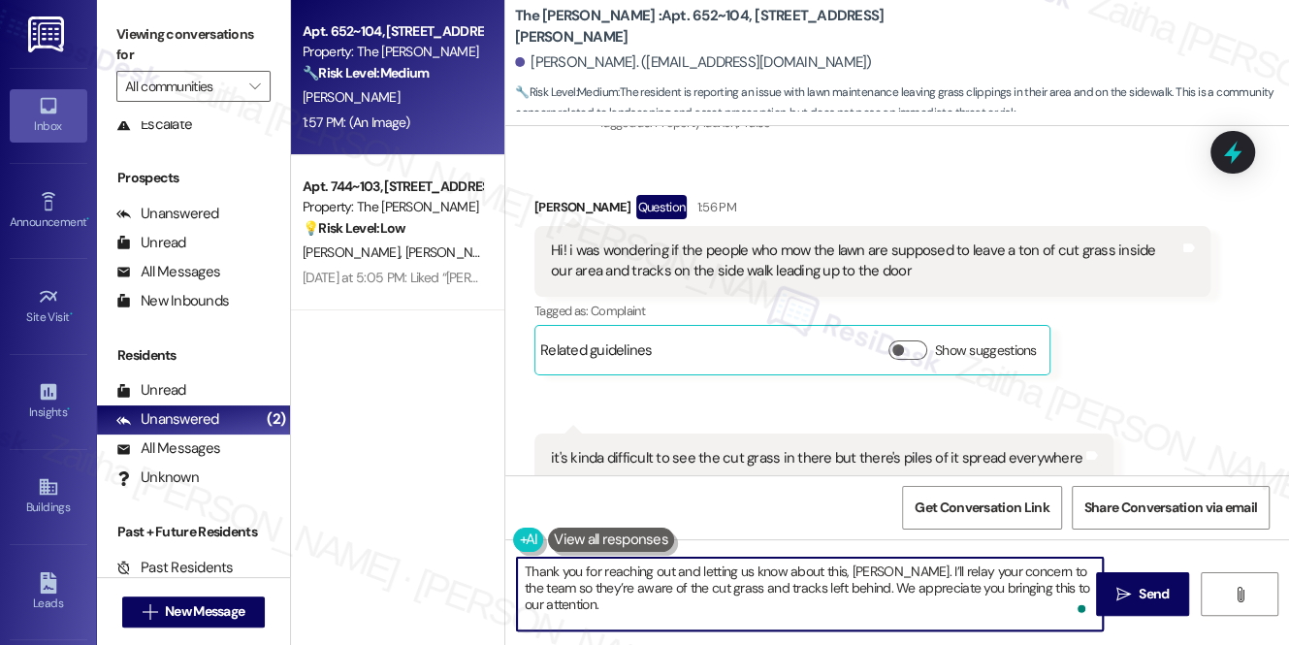
click at [660, 588] on textarea "Thank you for reaching out and letting us know about this, [PERSON_NAME]. I’ll …" at bounding box center [810, 594] width 586 height 73
click at [684, 582] on textarea "Thank you for reaching out and letting us know about this, [PERSON_NAME]. I’ll …" at bounding box center [810, 594] width 586 height 73
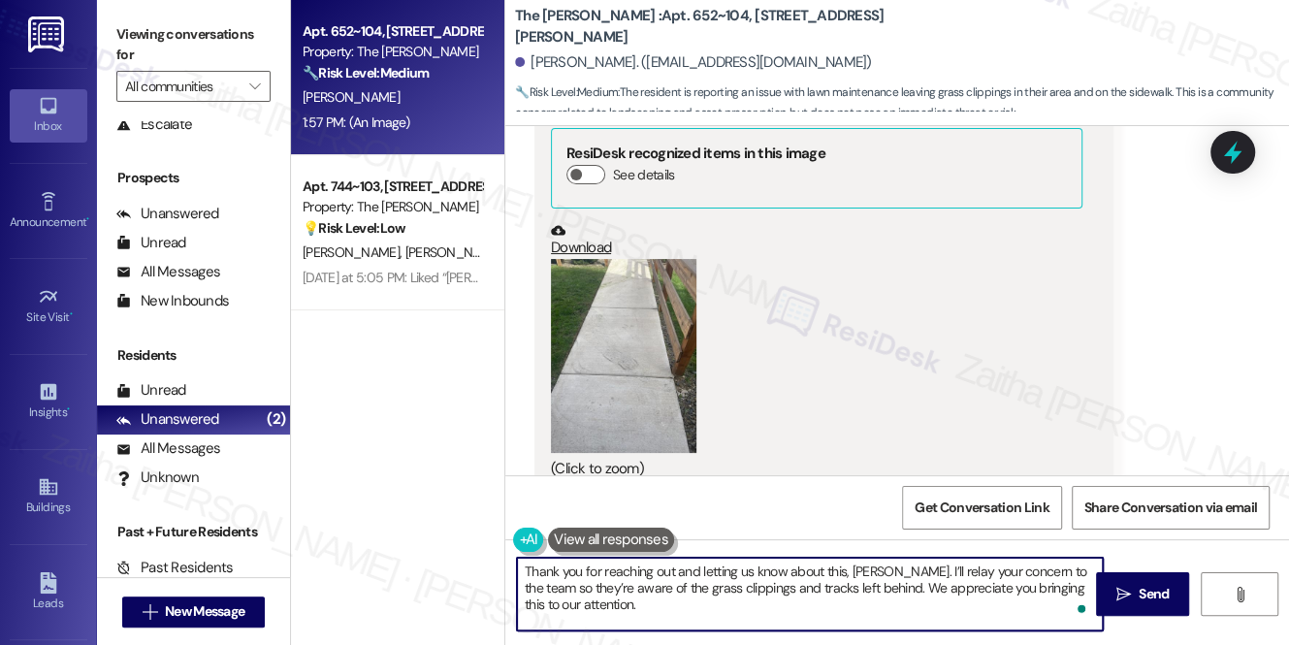
scroll to position [772, 0]
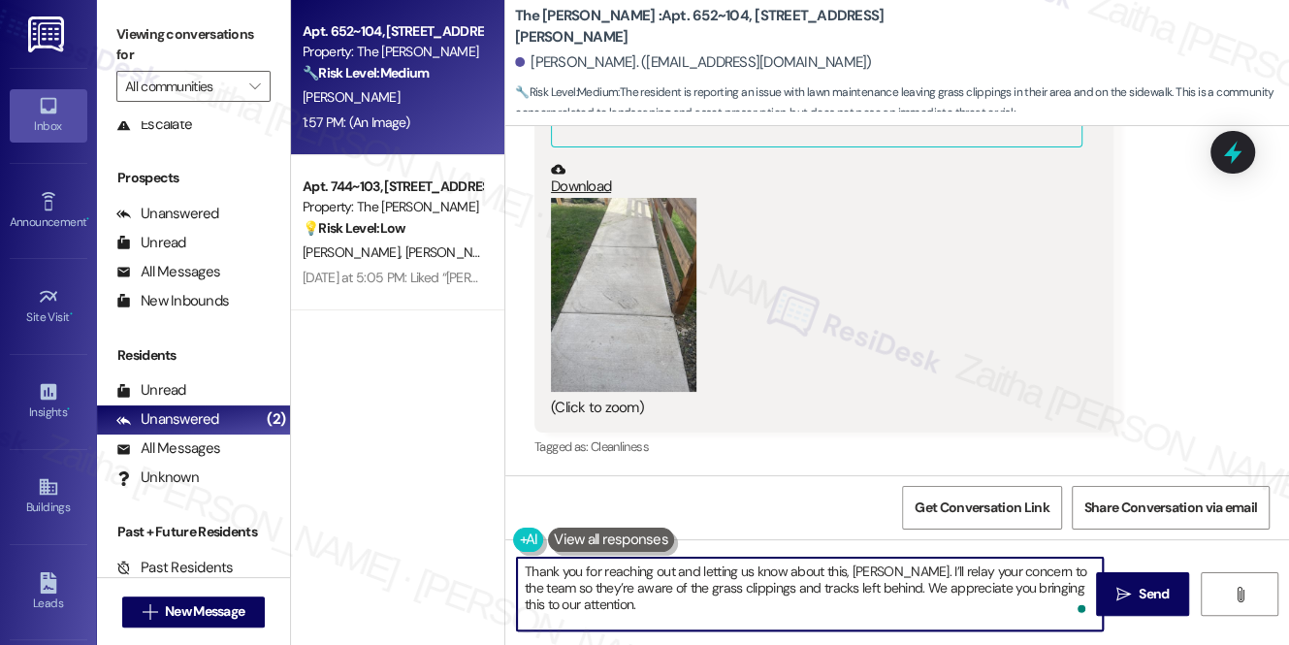
click at [615, 601] on textarea "Thank you for reaching out and letting us know about this, [PERSON_NAME]. I’ll …" at bounding box center [810, 594] width 586 height 73
type textarea "Thank you for reaching out and letting us know about this, [PERSON_NAME]. I’ll …"
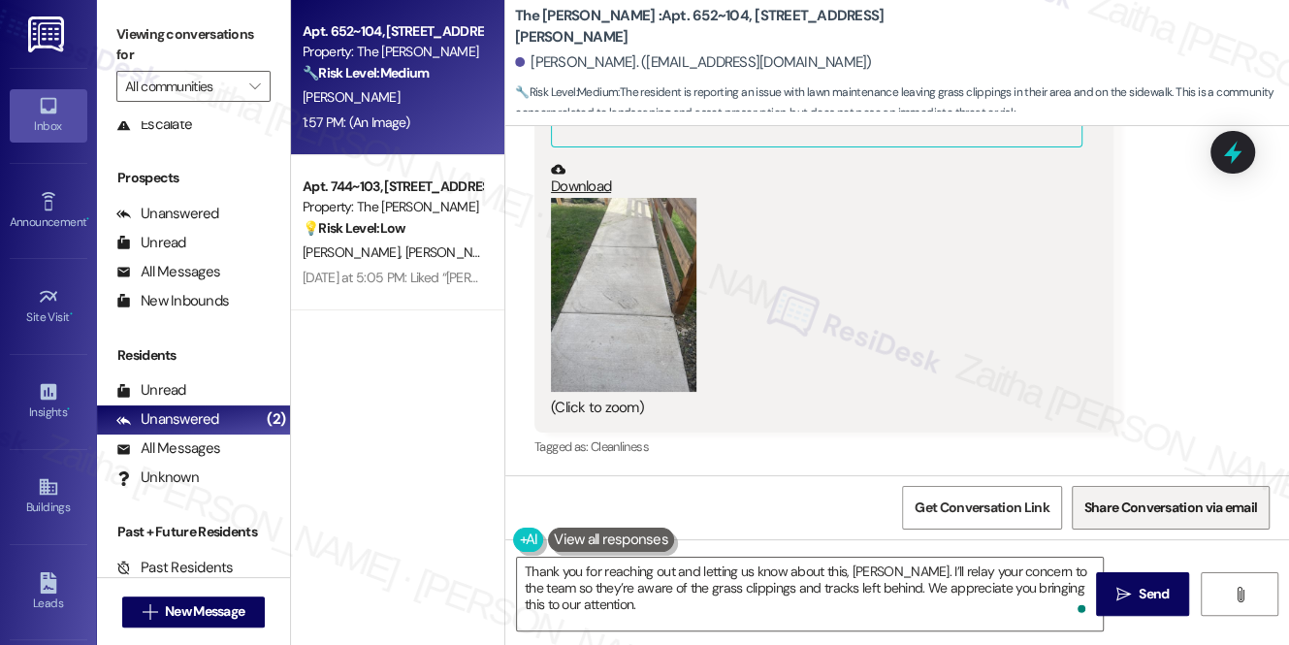
drag, startPoint x: 1156, startPoint y: 589, endPoint x: 1089, endPoint y: 512, distance: 101.7
click at [1154, 588] on span "Send" at bounding box center [1153, 594] width 30 height 20
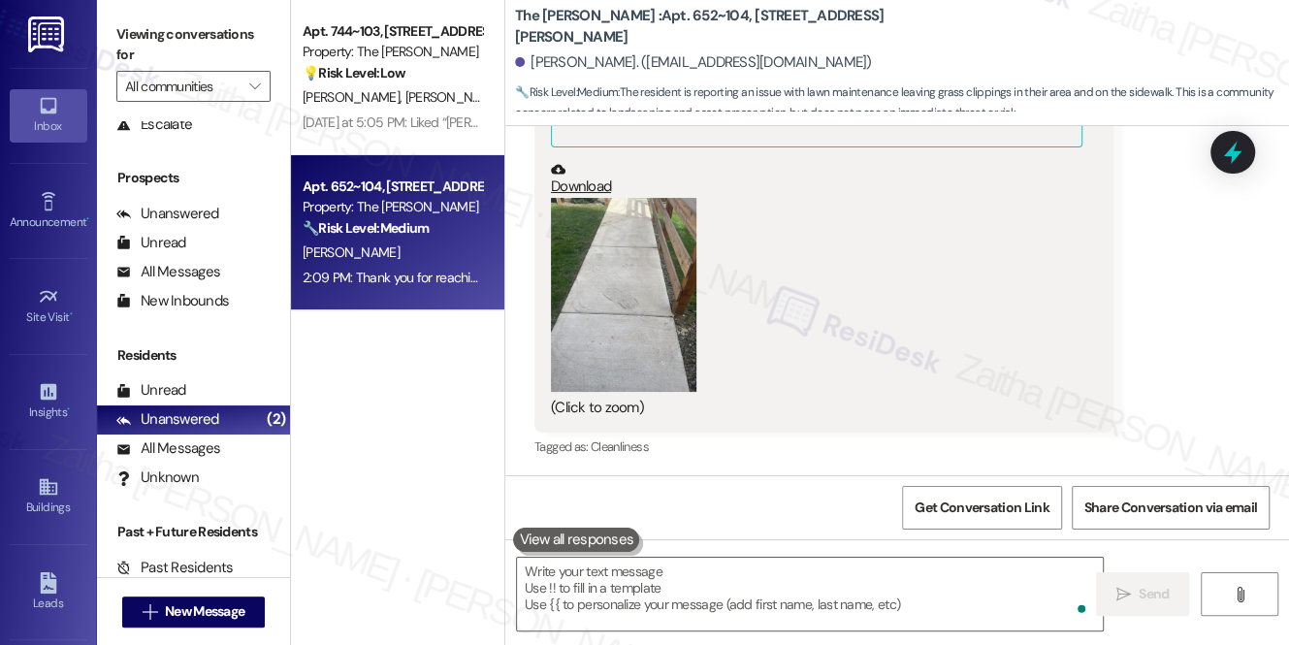
scroll to position [771, 0]
click at [1231, 150] on icon at bounding box center [1232, 153] width 23 height 30
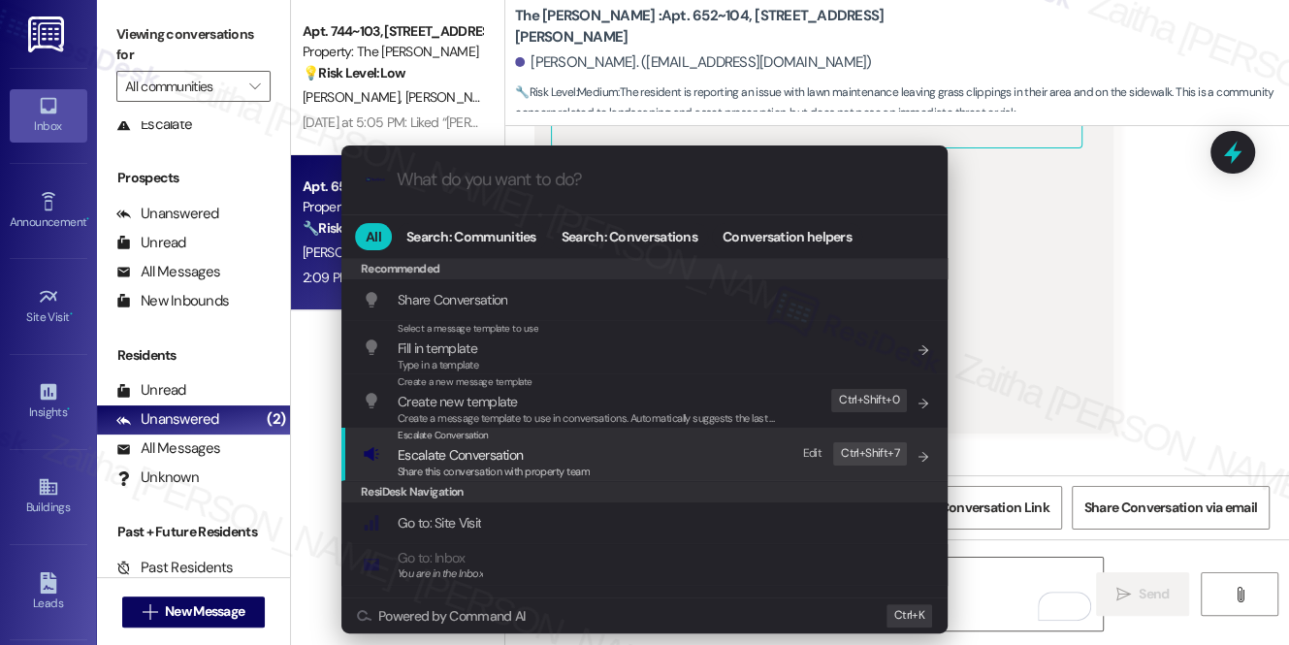
click at [473, 449] on span "Escalate Conversation" at bounding box center [460, 454] width 125 height 17
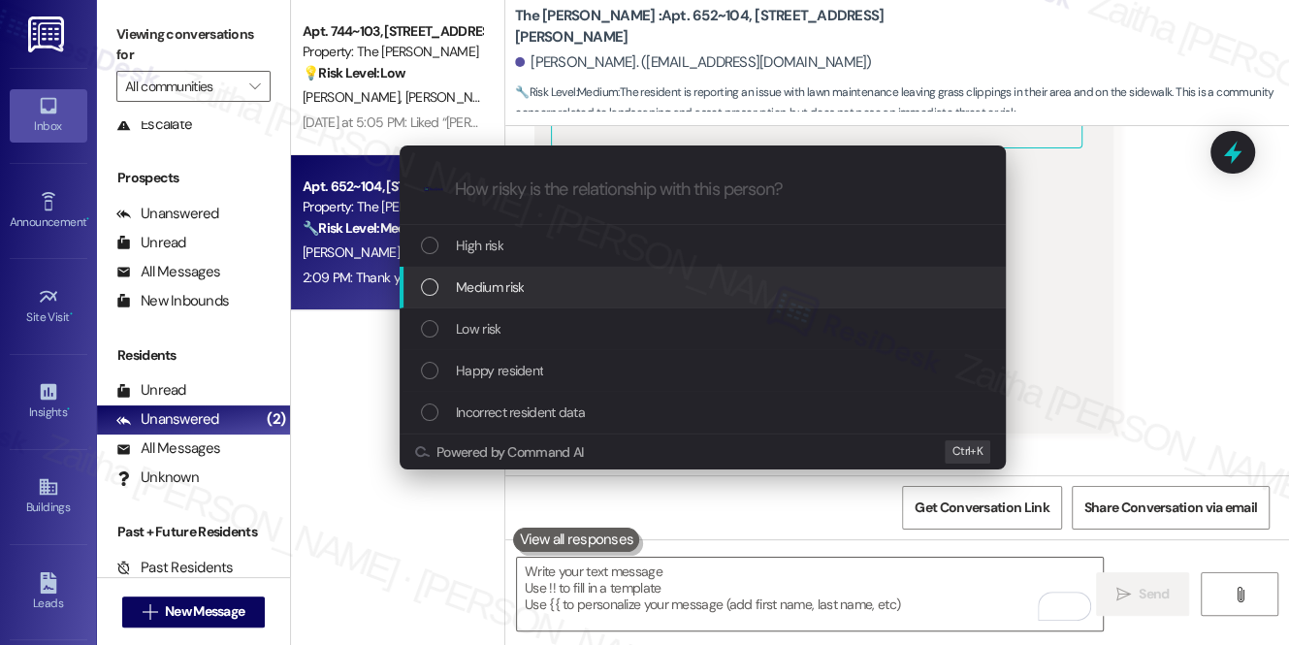
drag, startPoint x: 476, startPoint y: 286, endPoint x: 498, endPoint y: 285, distance: 22.3
click at [477, 286] on span "Medium risk" at bounding box center [490, 286] width 68 height 21
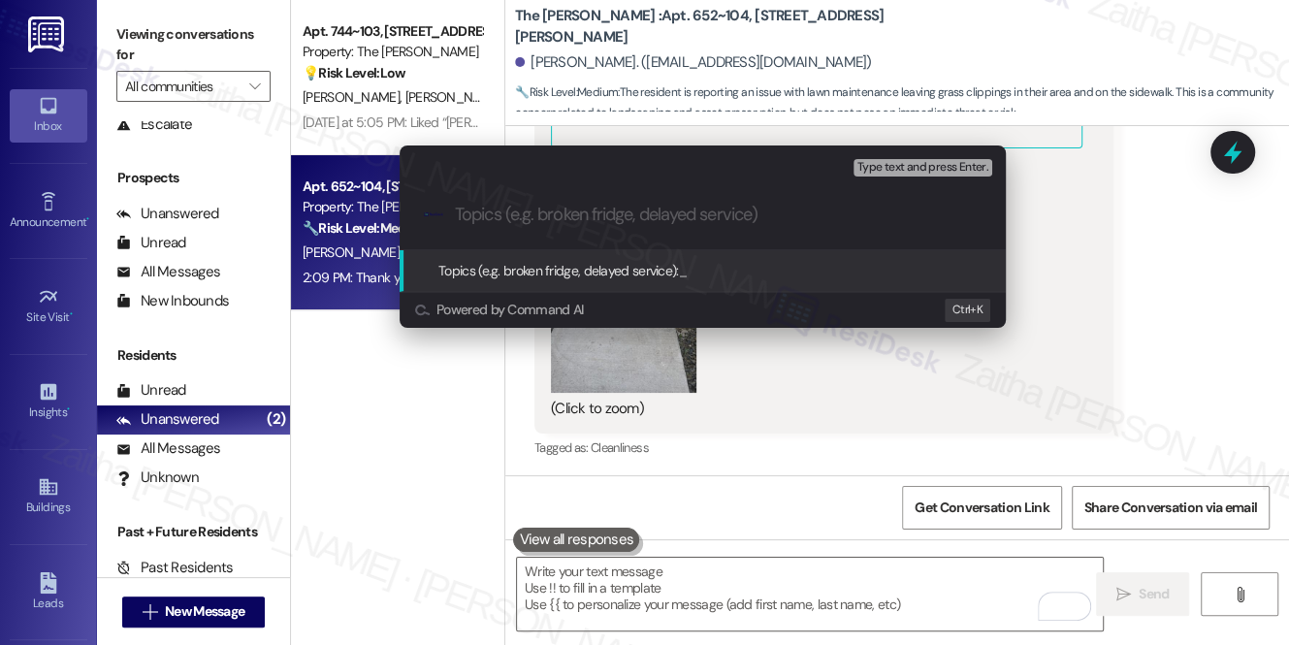
paste input "Cut Grass and Tracks Left After Mowing"
type input "Cut Grass and Tracks Left After Mowing"
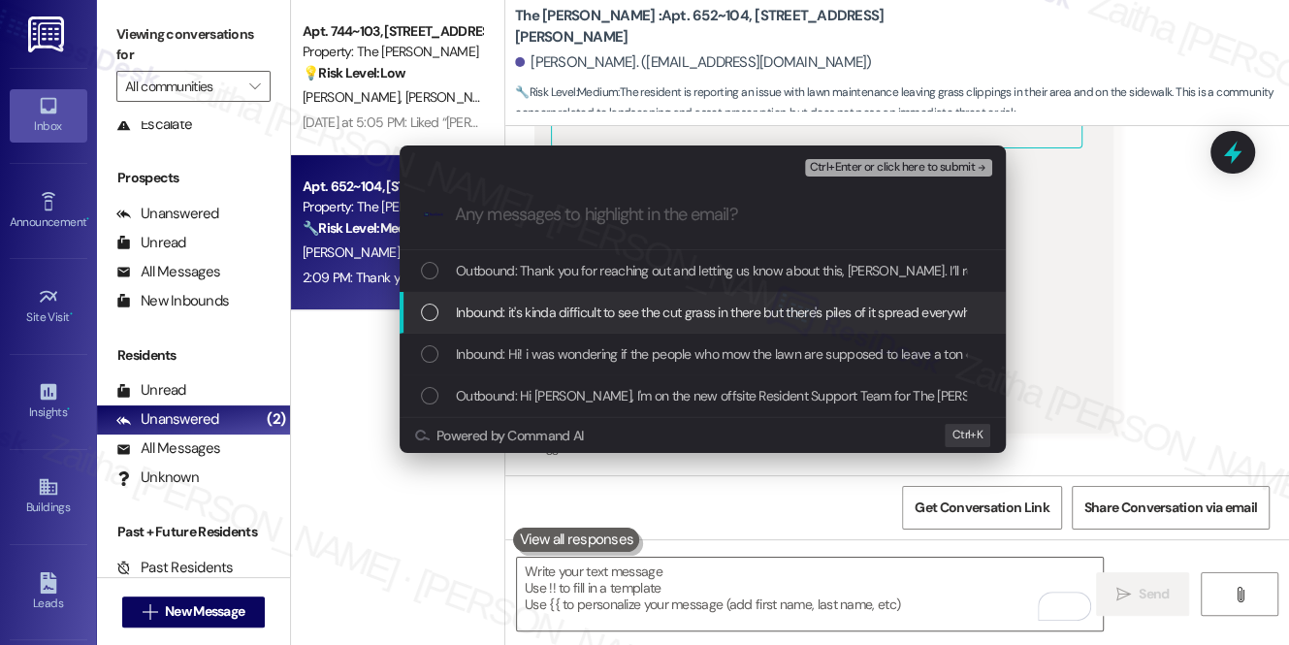
click at [599, 313] on span "Inbound: it's kinda difficult to see the cut grass in there but there's piles o…" at bounding box center [722, 312] width 532 height 21
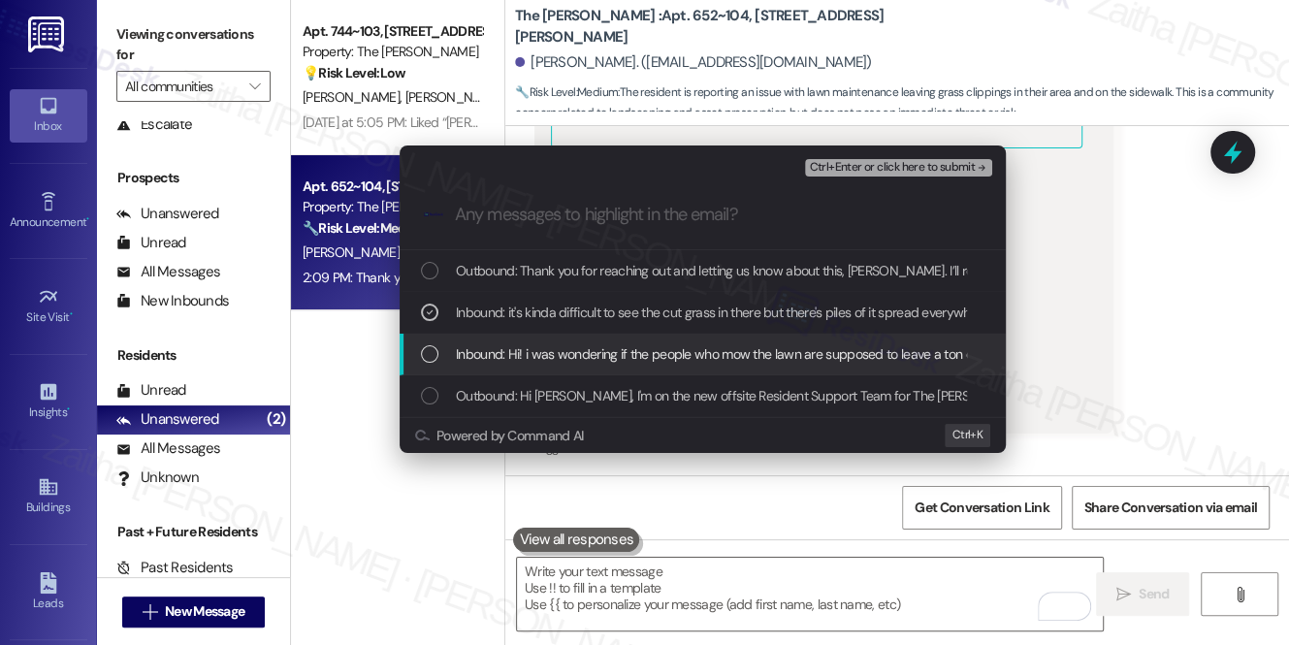
click at [577, 354] on span "Inbound: Hi! i was wondering if the people who mow the lawn are supposed to lea…" at bounding box center [929, 353] width 947 height 21
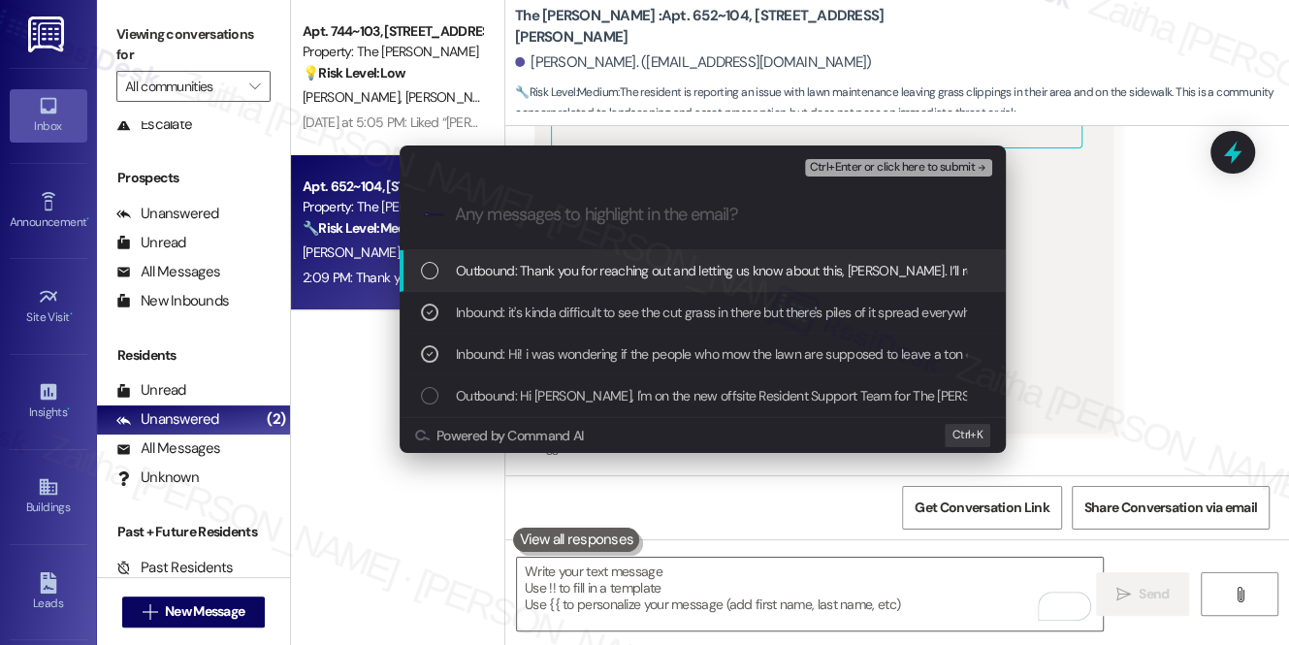
click at [886, 164] on span "Ctrl+Enter or click here to submit" at bounding box center [892, 168] width 166 height 14
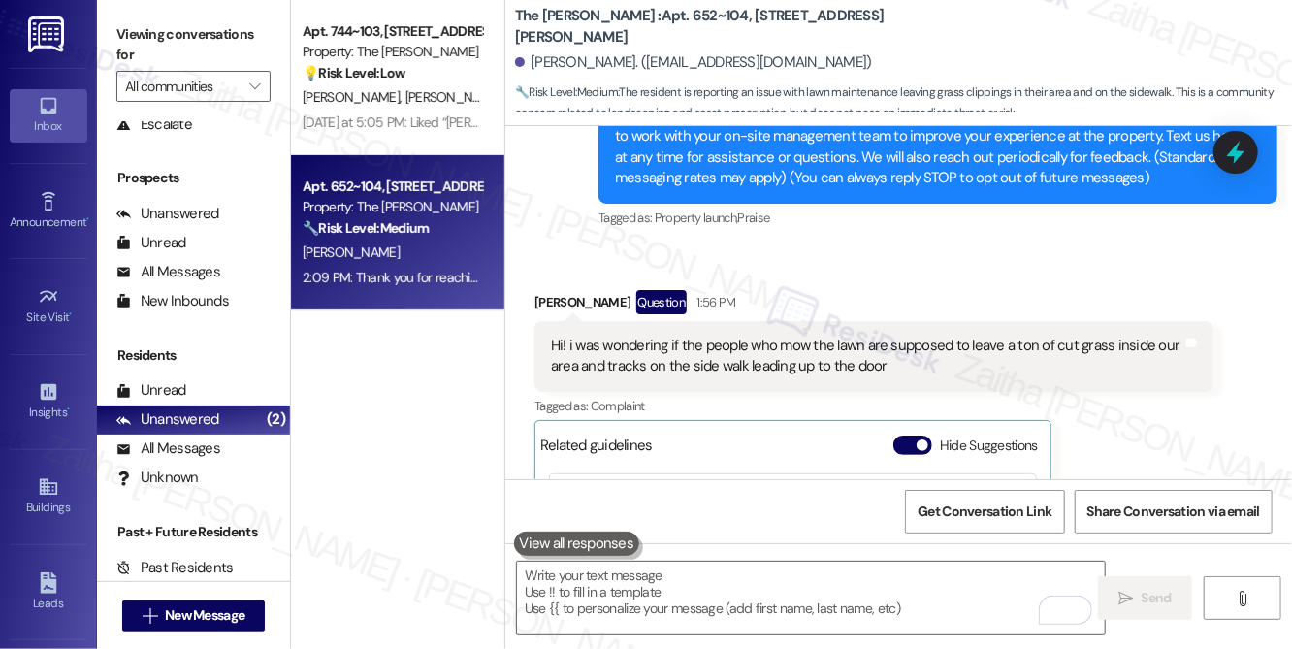
scroll to position [227, 0]
